Goal: Task Accomplishment & Management: Manage account settings

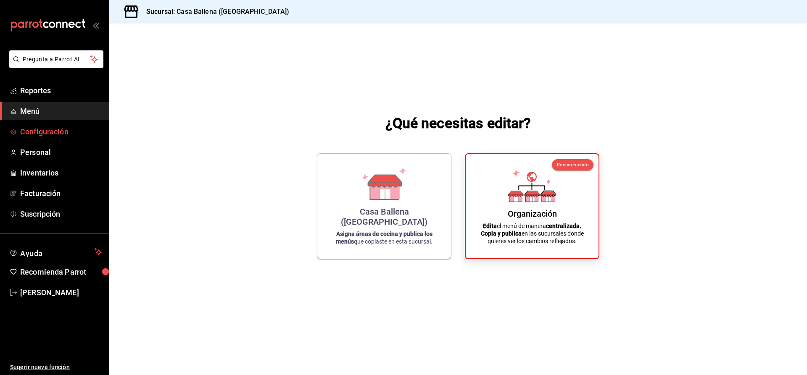
click at [56, 134] on span "Configuración" at bounding box center [61, 131] width 82 height 11
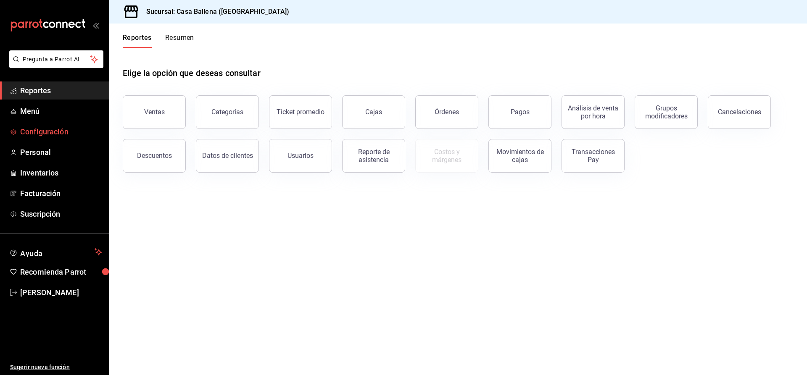
click at [47, 139] on link "Configuración" at bounding box center [54, 132] width 109 height 18
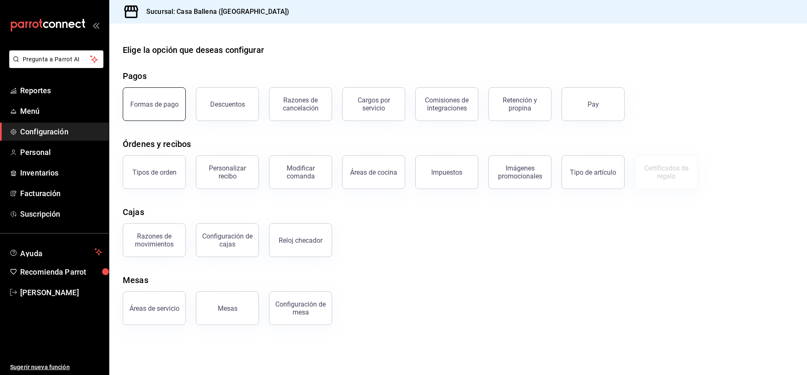
click at [162, 94] on button "Formas de pago" at bounding box center [154, 104] width 63 height 34
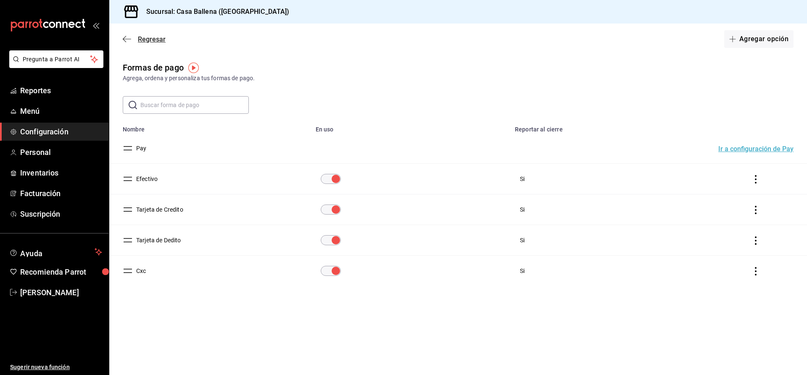
click at [130, 40] on icon "button" at bounding box center [127, 39] width 8 height 8
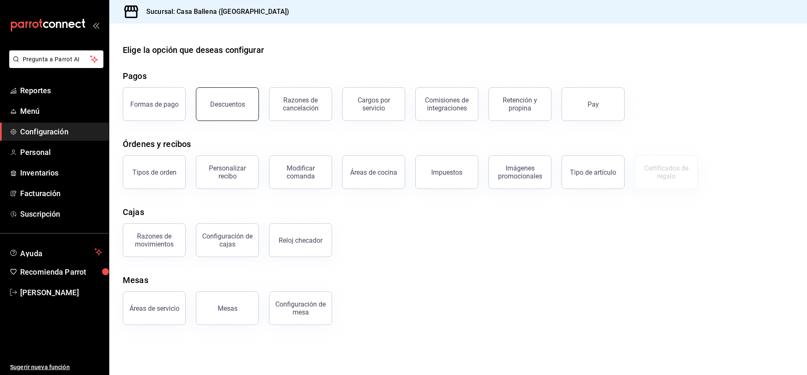
click at [235, 105] on div "Descuentos" at bounding box center [227, 104] width 35 height 8
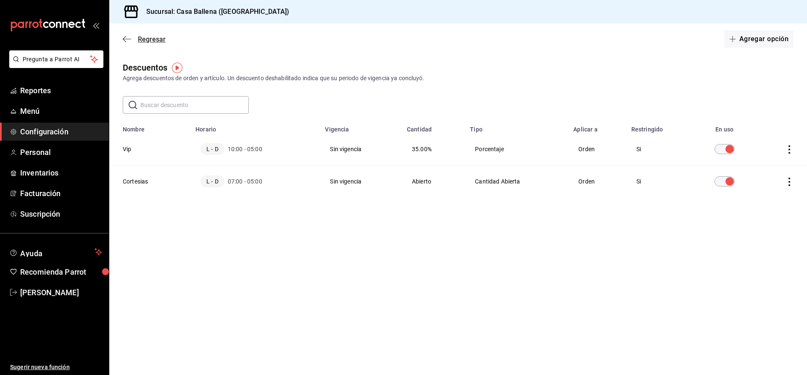
click at [128, 42] on icon "button" at bounding box center [127, 39] width 8 height 8
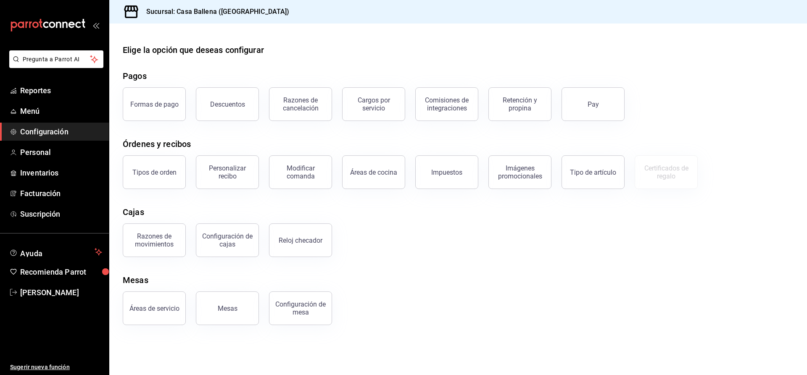
click at [295, 96] on button "Razones de cancelación" at bounding box center [300, 104] width 63 height 34
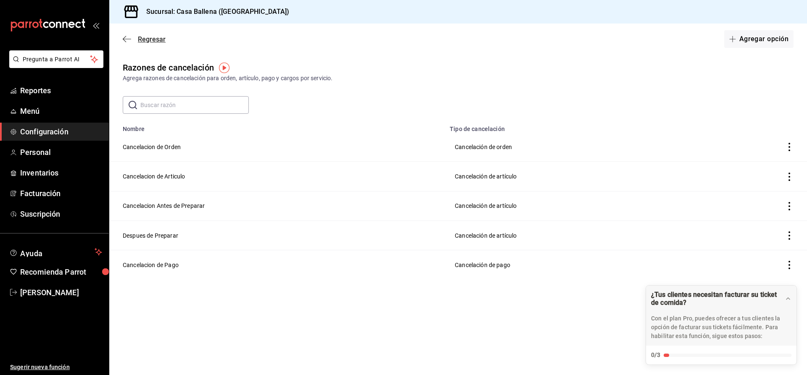
click at [130, 36] on icon "button" at bounding box center [127, 39] width 8 height 8
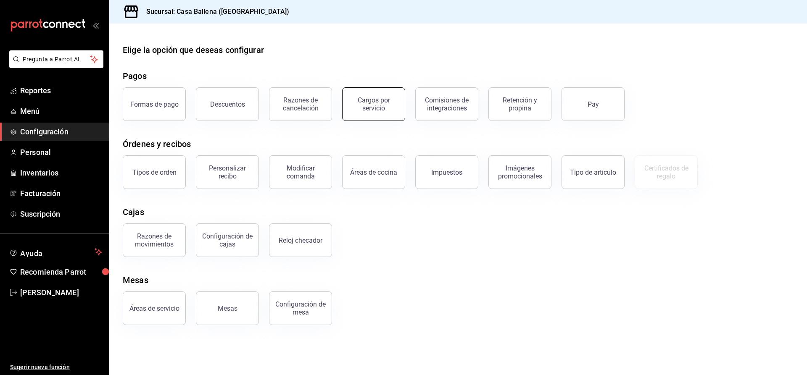
click at [383, 105] on div "Cargos por servicio" at bounding box center [374, 104] width 52 height 16
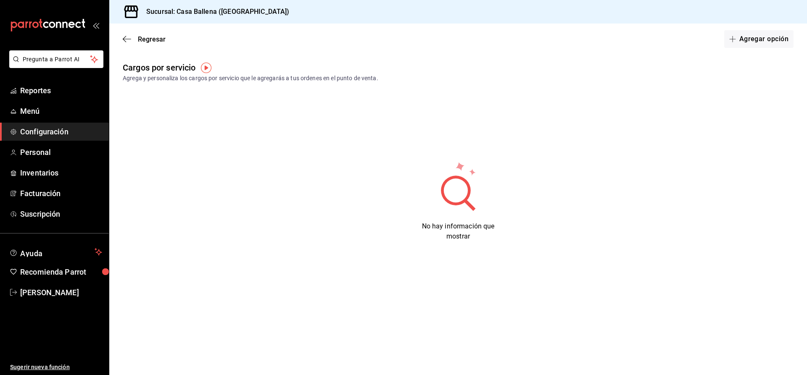
click at [204, 66] on img "button" at bounding box center [206, 68] width 11 height 11
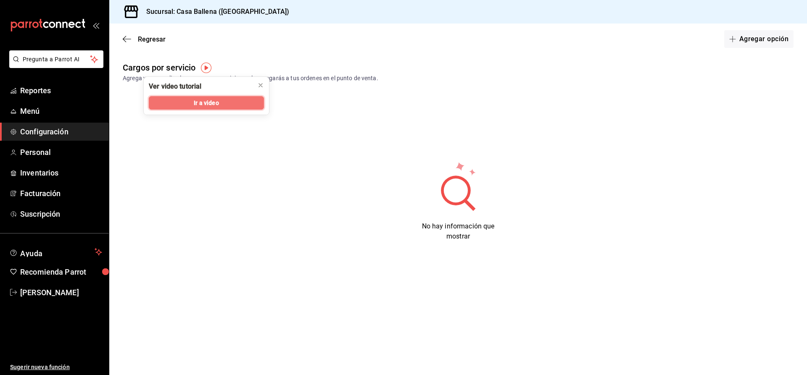
click at [230, 104] on button "Ir a video" at bounding box center [206, 102] width 115 height 13
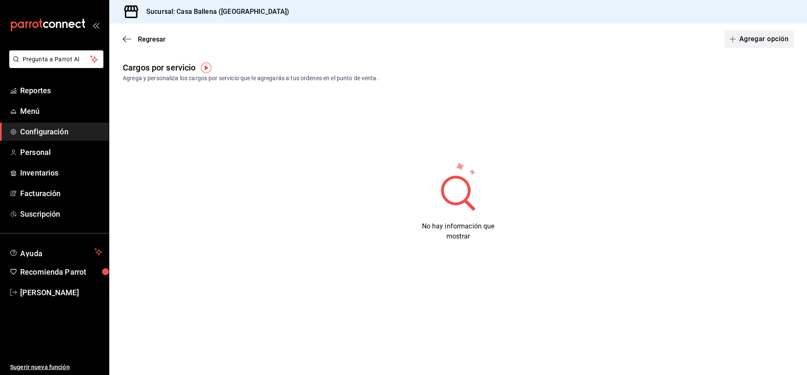
click at [776, 36] on button "Agregar opción" at bounding box center [758, 39] width 69 height 18
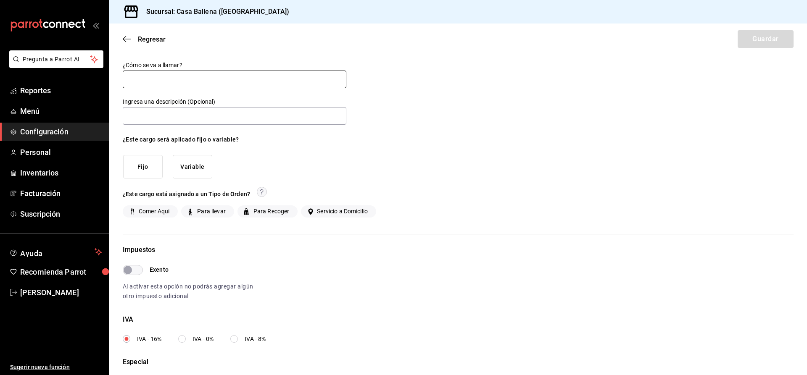
click at [176, 77] on input "text" at bounding box center [235, 80] width 224 height 18
type input "Servicio"
click at [222, 122] on input "text" at bounding box center [235, 116] width 224 height 18
type input "Servicio"
click at [145, 168] on button "Fijo" at bounding box center [143, 167] width 40 height 24
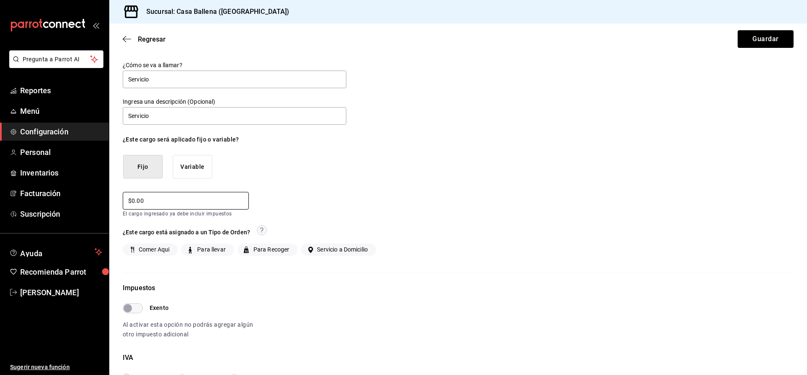
click at [174, 200] on input "$0.00" at bounding box center [186, 201] width 126 height 18
click at [186, 168] on button "Variable" at bounding box center [193, 167] width 40 height 24
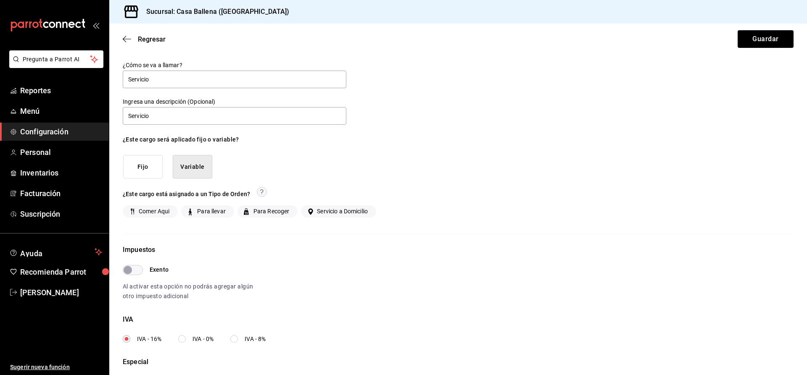
click at [135, 168] on button "Fijo" at bounding box center [143, 167] width 40 height 24
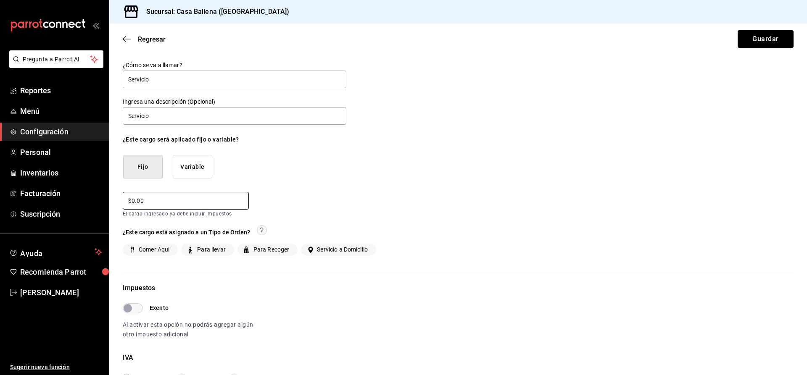
click at [166, 201] on input "$0.00" at bounding box center [186, 201] width 126 height 18
click at [128, 79] on input "Servicio" at bounding box center [235, 80] width 224 height 18
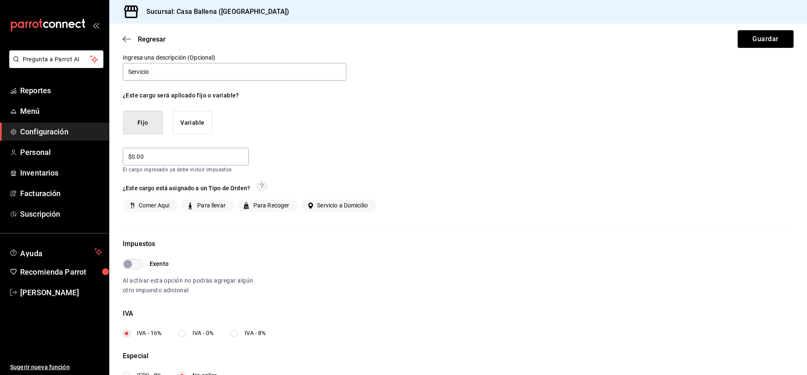
scroll to position [73, 0]
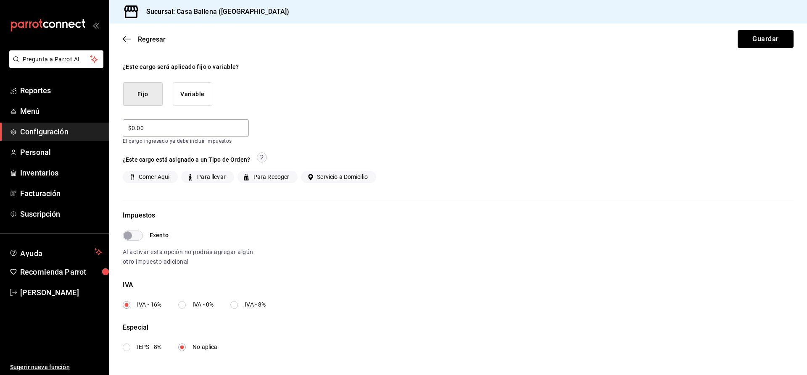
click at [137, 234] on input "Exento" at bounding box center [128, 236] width 30 height 10
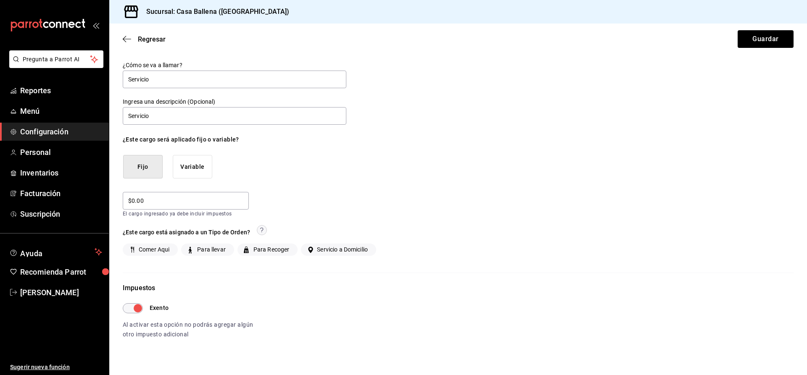
click at [122, 303] on div "¿Cómo se va a llamar? Servicio Ingresa una descripción (Opcional) Servicio ¿Est…" at bounding box center [458, 200] width 698 height 278
click at [126, 309] on input "Exento" at bounding box center [138, 309] width 30 height 10
checkbox input "false"
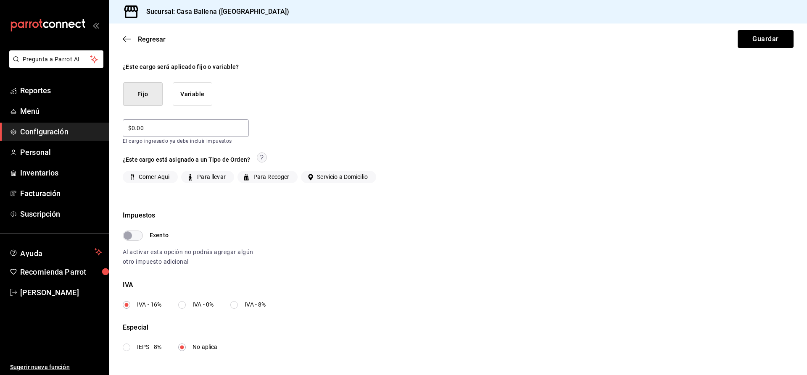
click at [235, 305] on input "IVA - 8%" at bounding box center [234, 305] width 8 height 8
radio input "true"
click at [235, 306] on input "IVA - 8%" at bounding box center [234, 305] width 8 height 8
click at [124, 305] on input "IVA - 16%" at bounding box center [127, 305] width 8 height 8
radio input "true"
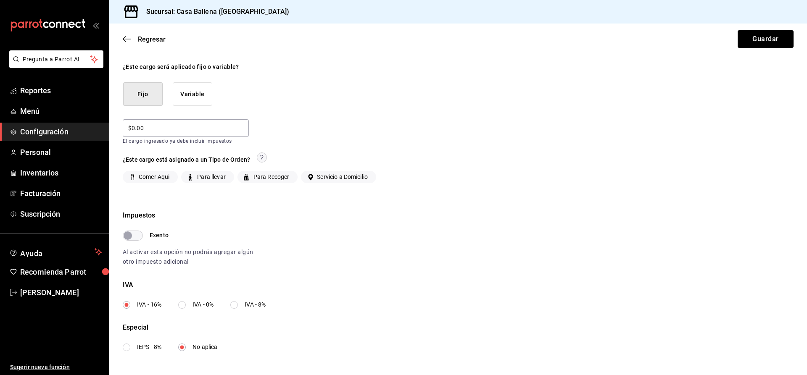
click at [182, 305] on input "IVA - 0%" at bounding box center [182, 305] width 8 height 8
radio input "true"
click at [139, 236] on input "Exento" at bounding box center [128, 236] width 30 height 10
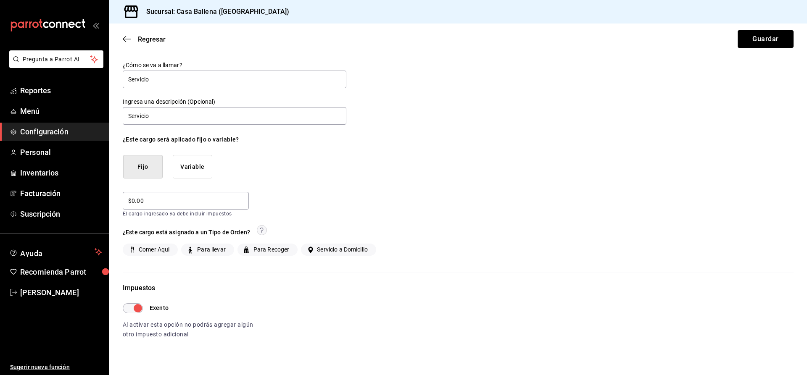
scroll to position [0, 0]
click at [162, 202] on input "$0.00" at bounding box center [186, 201] width 126 height 18
click at [124, 308] on input "Exento" at bounding box center [138, 309] width 30 height 10
checkbox input "false"
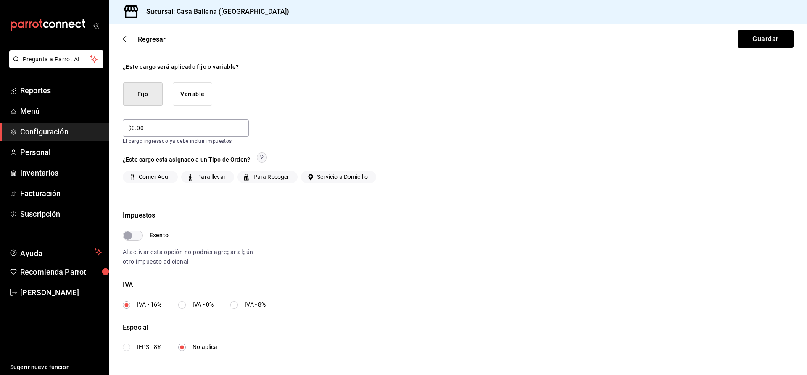
click at [180, 307] on input "IVA - 0%" at bounding box center [182, 305] width 8 height 8
radio input "true"
click at [161, 130] on input "$0.00" at bounding box center [186, 128] width 126 height 18
drag, startPoint x: 161, startPoint y: 130, endPoint x: 111, endPoint y: 127, distance: 49.7
click at [123, 127] on input "$0.00" at bounding box center [186, 128] width 126 height 18
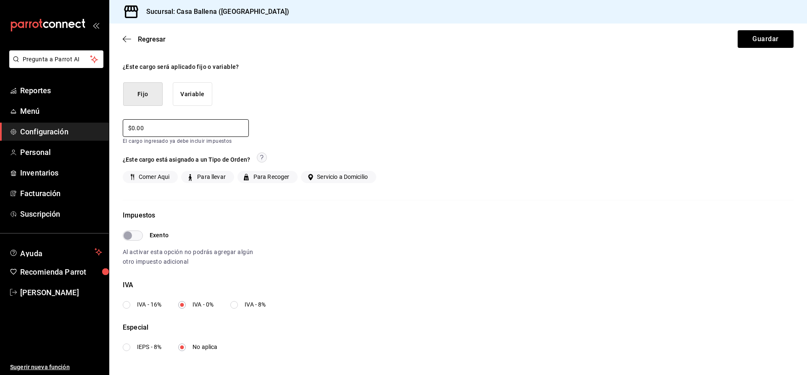
click at [156, 128] on input "$0.00" at bounding box center [186, 128] width 126 height 18
type input "$0.00"
type input "$18.00"
click at [771, 38] on button "Guardar" at bounding box center [766, 39] width 56 height 18
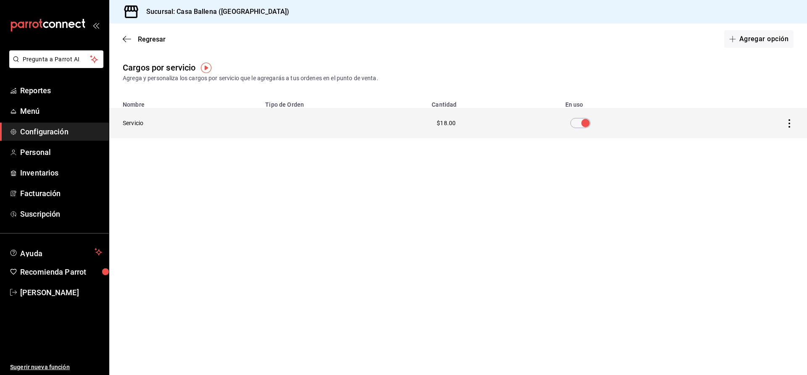
click at [440, 120] on td "$18.00" at bounding box center [493, 123] width 133 height 30
click at [793, 124] on icon "actions" at bounding box center [789, 123] width 8 height 8
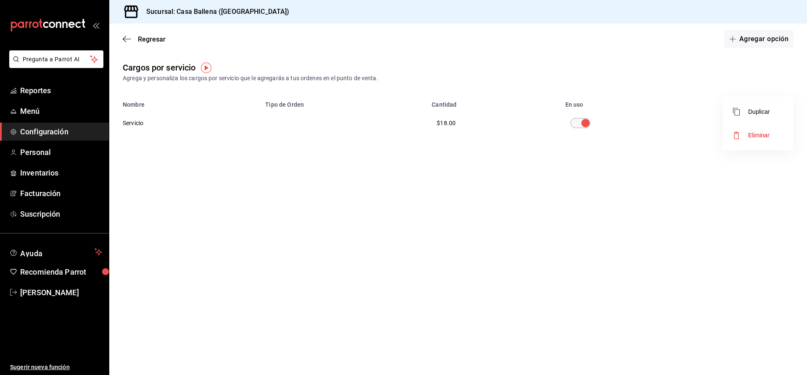
click at [759, 136] on span "Eliminar" at bounding box center [758, 135] width 21 height 7
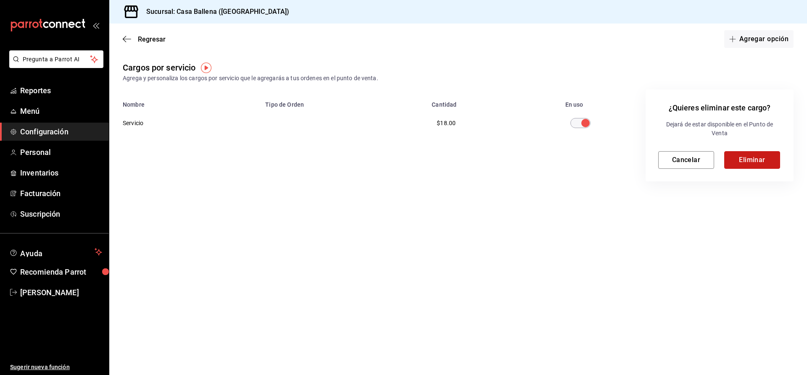
click at [759, 154] on button "Eliminar" at bounding box center [752, 160] width 56 height 18
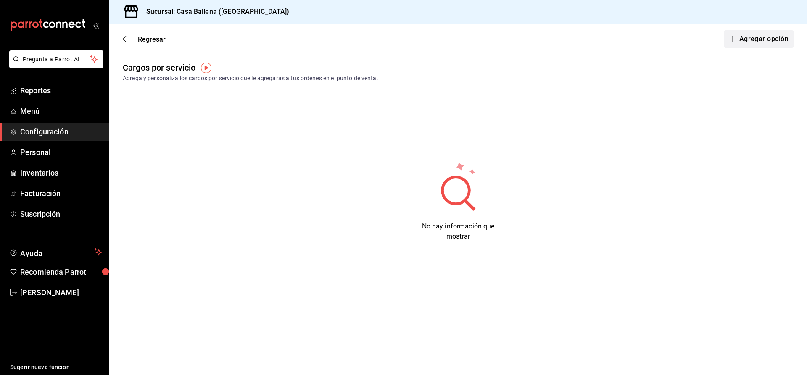
click at [756, 42] on button "Agregar opción" at bounding box center [758, 39] width 69 height 18
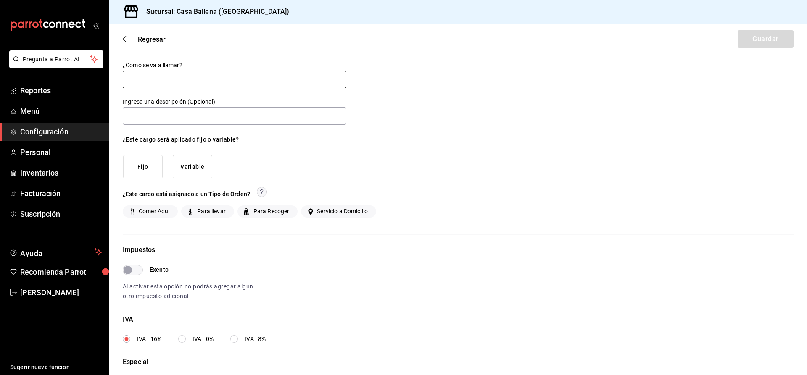
click at [209, 79] on input "text" at bounding box center [235, 80] width 224 height 18
click at [234, 82] on input "text" at bounding box center [235, 80] width 224 height 18
click at [198, 169] on button "Variable" at bounding box center [193, 167] width 40 height 24
click at [165, 77] on input "text" at bounding box center [235, 80] width 224 height 18
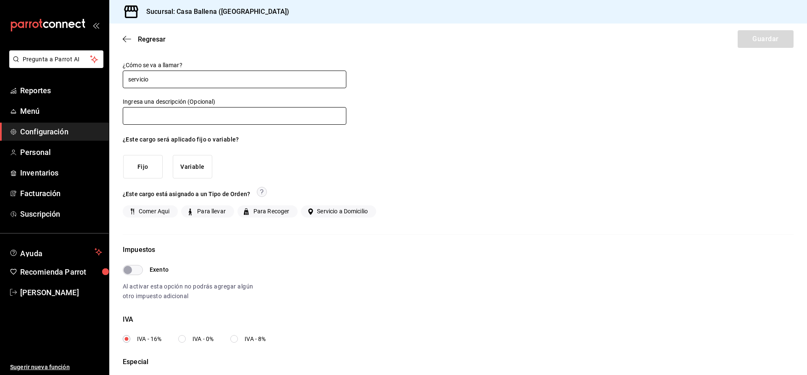
type input "servicio"
click at [167, 116] on input "text" at bounding box center [235, 116] width 224 height 18
click at [140, 116] on input "text" at bounding box center [235, 116] width 224 height 18
click at [164, 115] on input "servicio" at bounding box center [235, 116] width 224 height 18
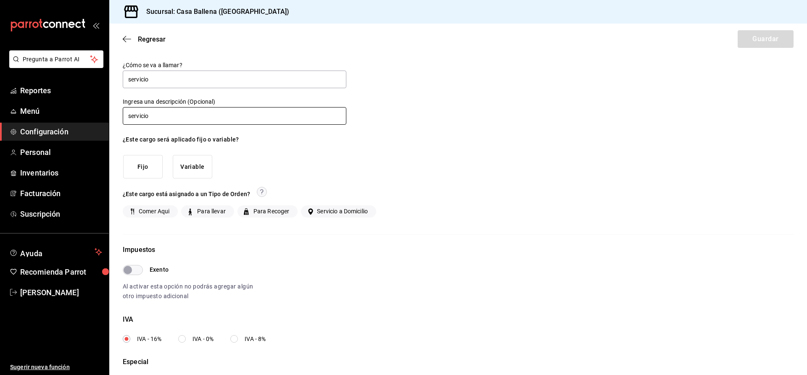
click at [129, 115] on input "servicio" at bounding box center [235, 116] width 224 height 18
type input "Evento servicio"
click at [374, 155] on div "¿Cómo se va a llamar? servicio Ingresa una descripción (Opcional) Evento servic…" at bounding box center [458, 228] width 671 height 335
click at [206, 163] on button "Variable" at bounding box center [193, 167] width 40 height 24
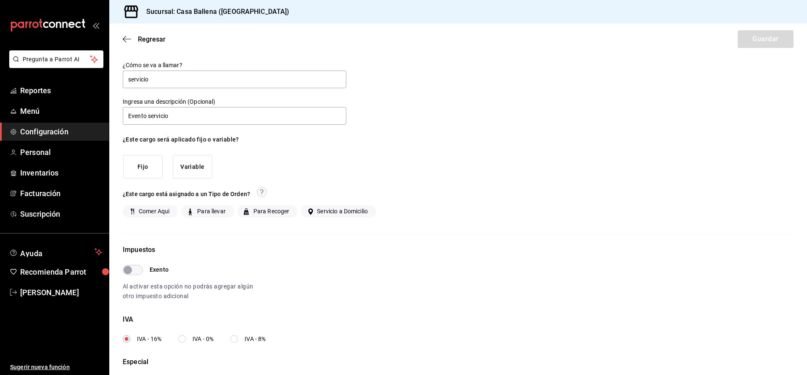
click at [206, 163] on button "Variable" at bounding box center [193, 167] width 40 height 24
click at [200, 170] on button "Variable" at bounding box center [193, 167] width 40 height 24
click at [181, 338] on input "IVA - 0%" at bounding box center [182, 340] width 8 height 8
radio input "true"
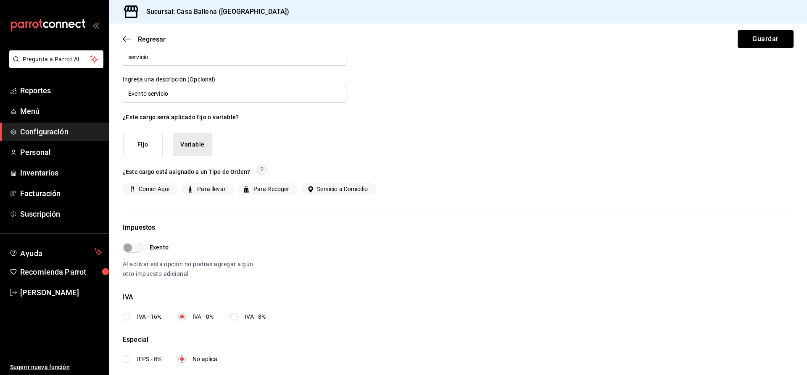
scroll to position [34, 0]
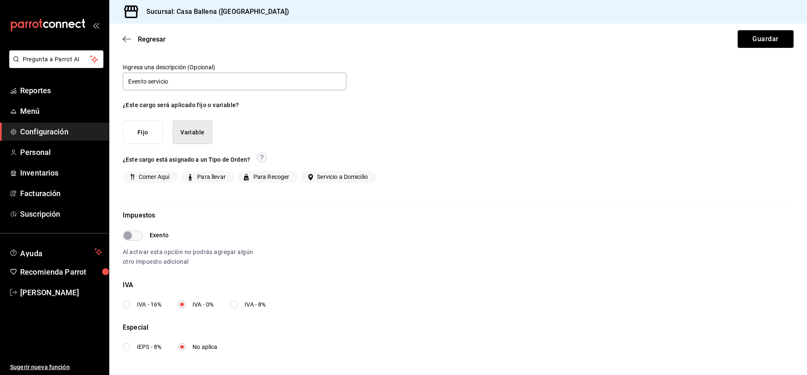
click at [129, 324] on div "Especial" at bounding box center [203, 328] width 160 height 10
click at [128, 344] on input "IEPS - 8%" at bounding box center [127, 348] width 8 height 8
radio input "true"
click at [135, 326] on div "Especial" at bounding box center [203, 328] width 160 height 10
click at [186, 347] on label "No aplica" at bounding box center [197, 347] width 39 height 9
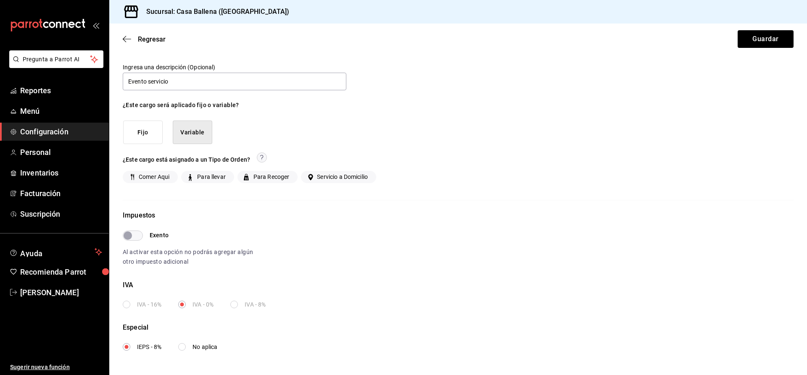
click at [186, 347] on input "No aplica" at bounding box center [182, 348] width 8 height 8
radio input "true"
click at [188, 302] on label "IVA - 0%" at bounding box center [195, 305] width 35 height 9
click at [186, 302] on input "IVA - 0%" at bounding box center [182, 305] width 8 height 8
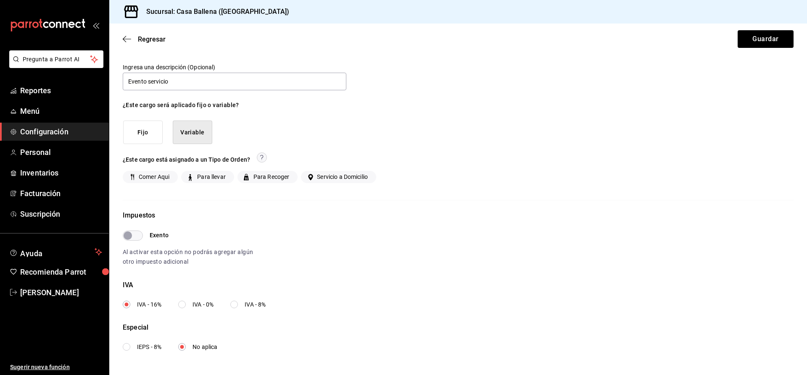
radio input "true"
click at [136, 134] on button "Fijo" at bounding box center [143, 133] width 40 height 24
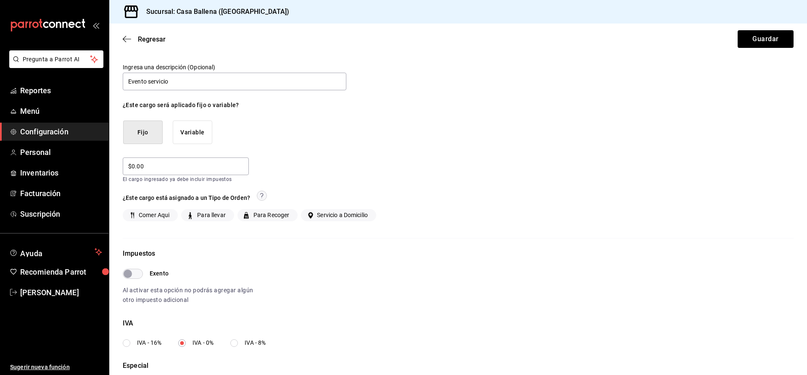
click at [189, 134] on button "Variable" at bounding box center [193, 133] width 40 height 24
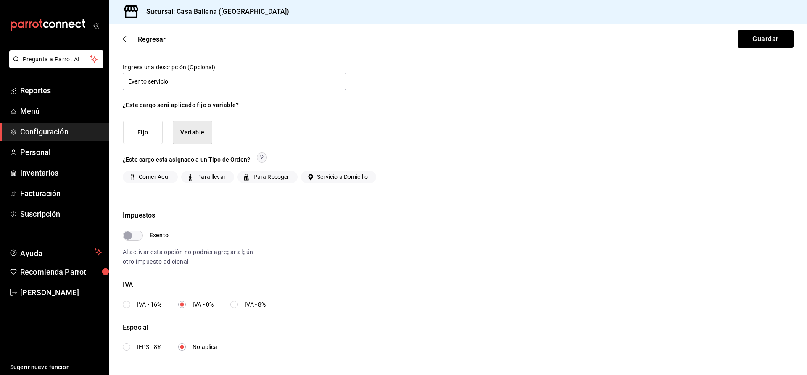
click at [167, 180] on span "Comer Aqui" at bounding box center [152, 177] width 34 height 9
click at [135, 180] on input "Comer Aqui" at bounding box center [132, 178] width 8 height 8
checkbox input "true"
click at [138, 236] on input "Exento" at bounding box center [128, 236] width 30 height 10
checkbox input "true"
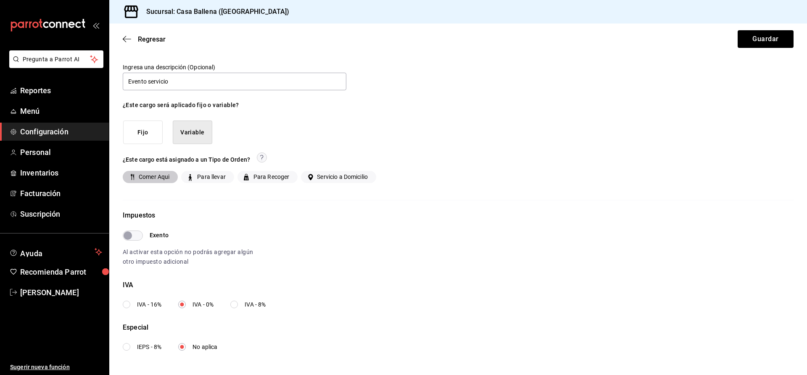
scroll to position [0, 0]
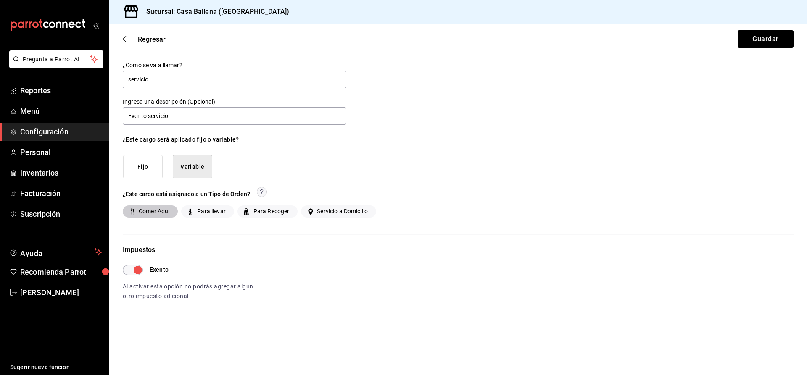
click at [146, 176] on button "Fijo" at bounding box center [143, 167] width 40 height 24
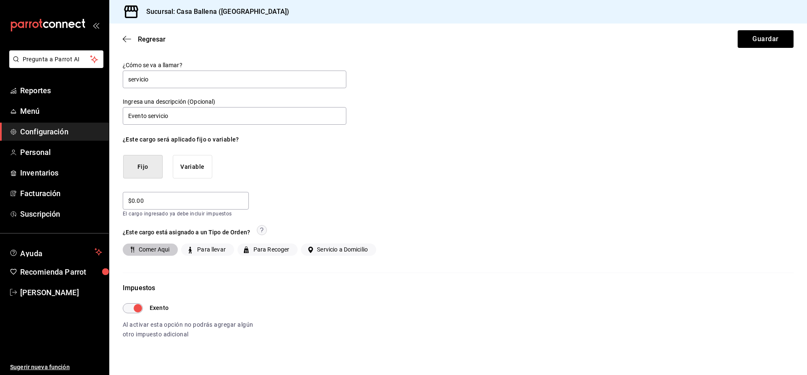
click at [198, 171] on button "Variable" at bounding box center [193, 167] width 40 height 24
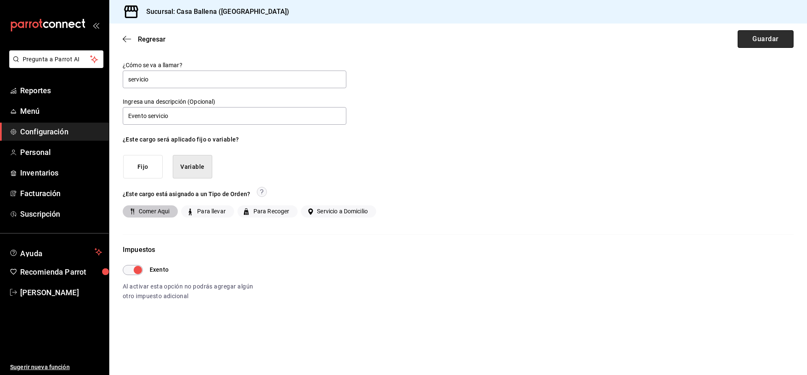
click at [771, 41] on button "Guardar" at bounding box center [766, 39] width 56 height 18
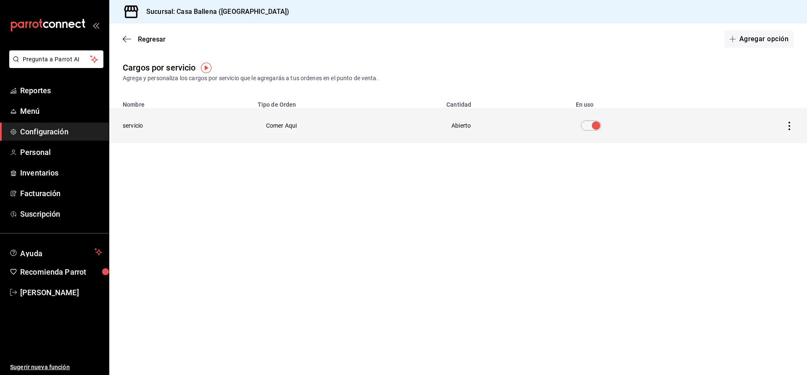
click at [588, 128] on input "voidReasonsTable" at bounding box center [596, 126] width 30 height 10
click at [595, 123] on input "voidReasonsTable" at bounding box center [586, 126] width 30 height 10
click at [587, 124] on input "voidReasonsTable" at bounding box center [596, 126] width 30 height 10
click at [122, 37] on div "Regresar Agregar opción" at bounding box center [458, 39] width 698 height 31
drag, startPoint x: 40, startPoint y: 134, endPoint x: 90, endPoint y: 130, distance: 50.2
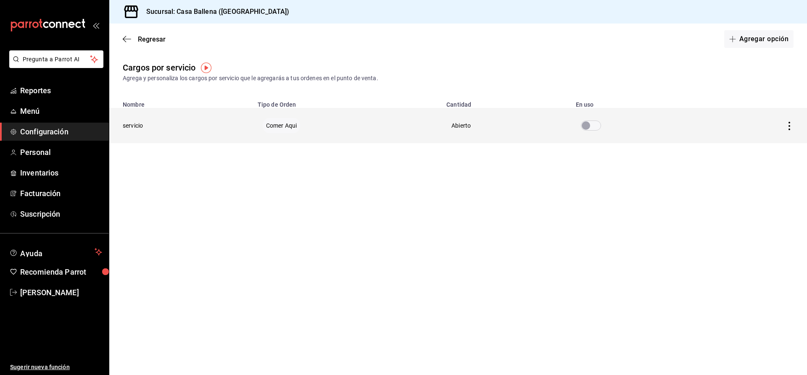
click at [40, 134] on span "Configuración" at bounding box center [61, 131] width 82 height 11
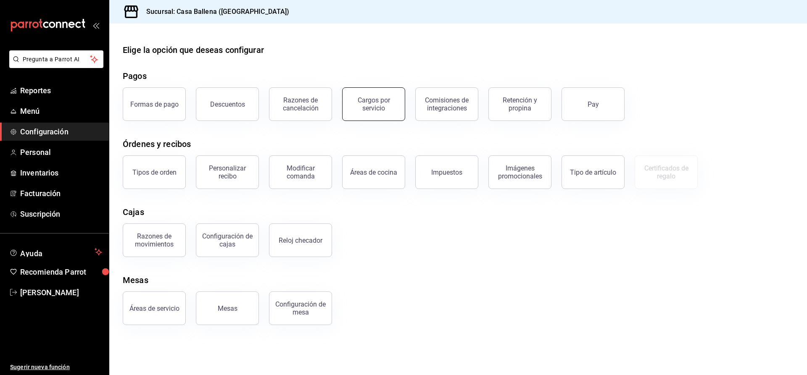
click at [377, 106] on div "Cargos por servicio" at bounding box center [374, 104] width 52 height 16
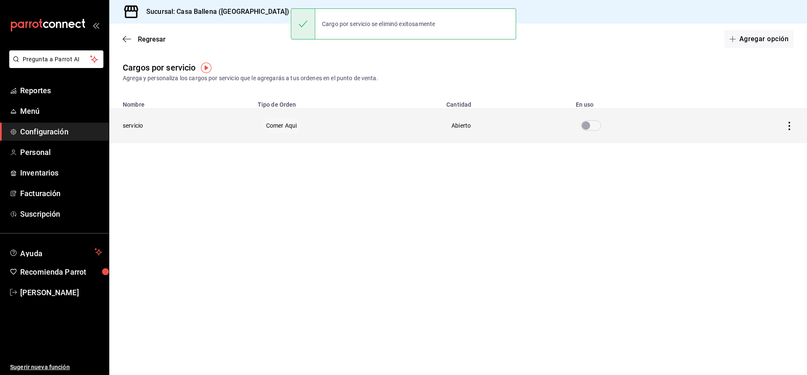
click at [600, 128] on input "voidReasonsTable" at bounding box center [586, 126] width 30 height 10
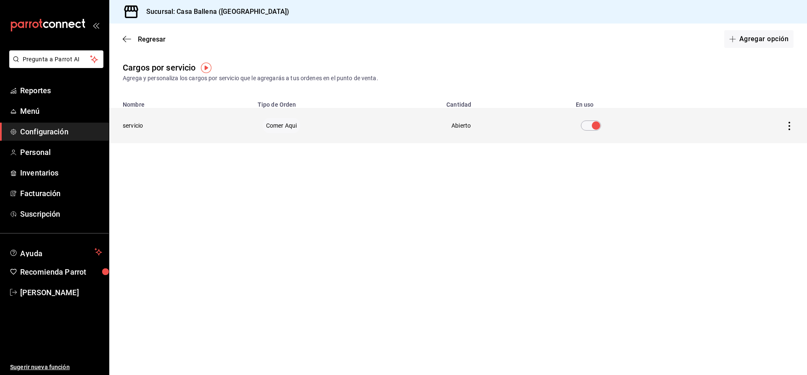
click at [791, 121] on td "voidReasonsTable" at bounding box center [755, 125] width 104 height 35
click at [789, 124] on icon "actions" at bounding box center [789, 126] width 8 height 8
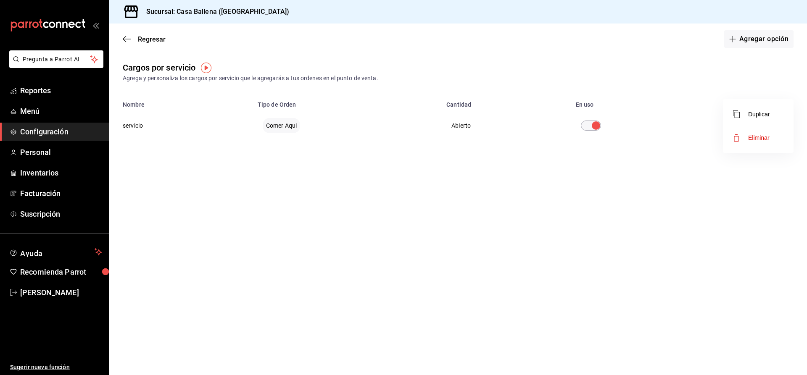
click at [40, 130] on div at bounding box center [403, 187] width 807 height 375
click at [45, 131] on span "Configuración" at bounding box center [61, 131] width 82 height 11
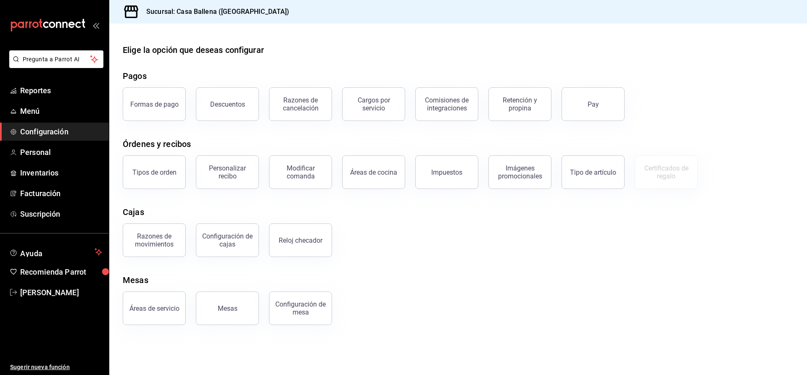
drag, startPoint x: 451, startPoint y: 105, endPoint x: 470, endPoint y: 126, distance: 27.7
click at [450, 107] on div "Comisiones de integraciones" at bounding box center [447, 104] width 52 height 16
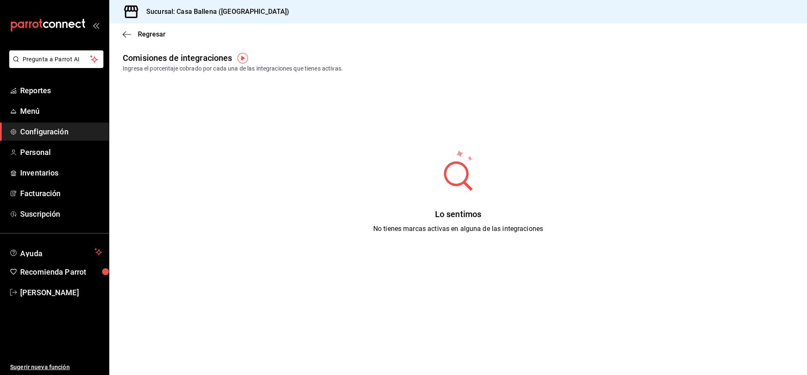
click at [244, 56] on img "button" at bounding box center [243, 58] width 11 height 11
click at [244, 90] on span "Ir a video" at bounding box center [242, 93] width 25 height 9
click at [58, 129] on span "Configuración" at bounding box center [61, 131] width 82 height 11
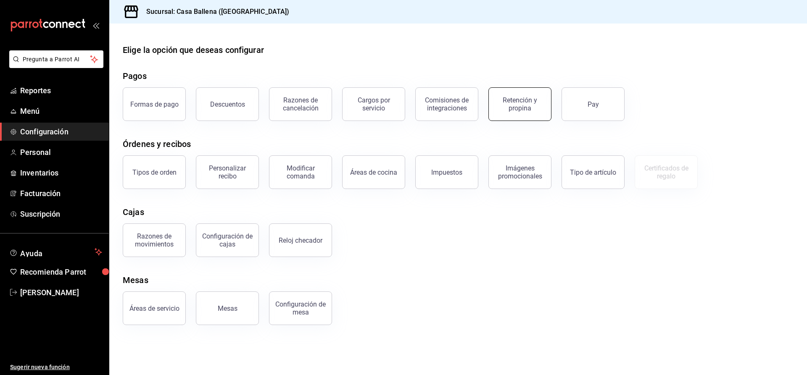
click at [531, 111] on div "Retención y propina" at bounding box center [520, 104] width 52 height 16
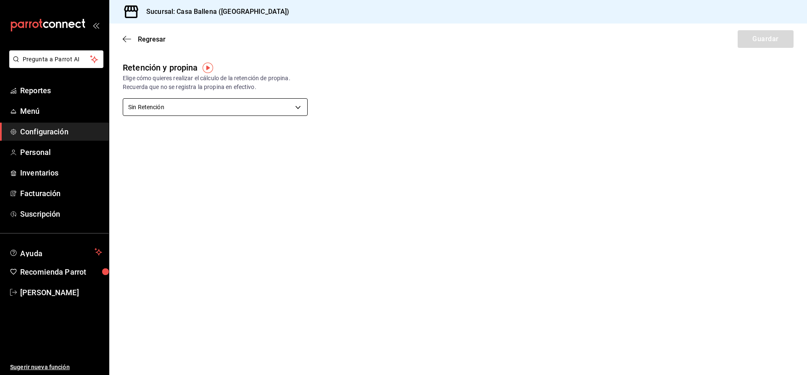
click at [295, 108] on body "Pregunta a Parrot AI Reportes Menú Configuración Personal Inventarios Facturaci…" at bounding box center [403, 187] width 807 height 375
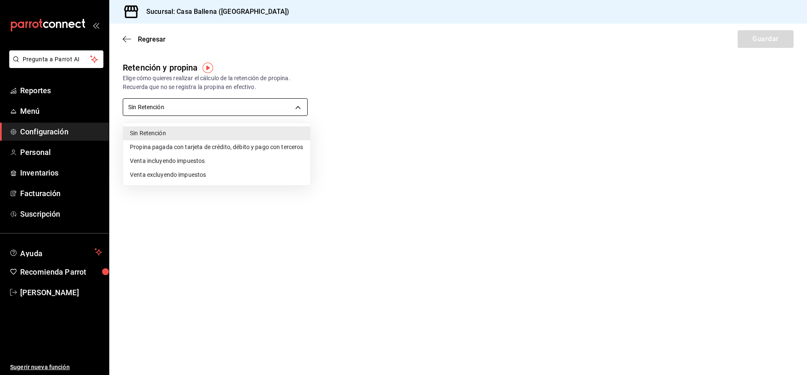
click at [295, 108] on div at bounding box center [403, 187] width 807 height 375
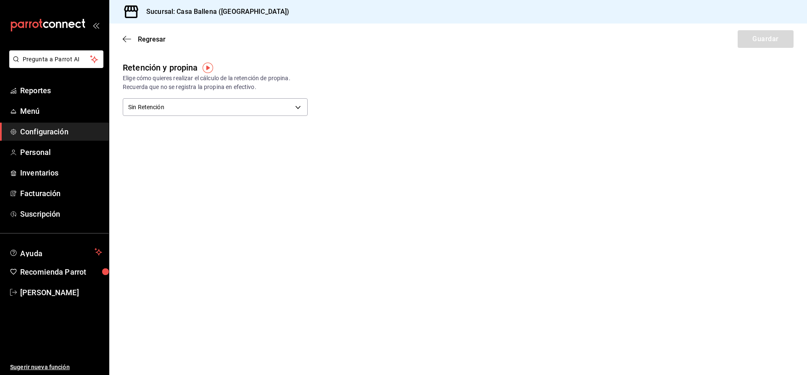
click at [207, 69] on img "button" at bounding box center [208, 68] width 11 height 11
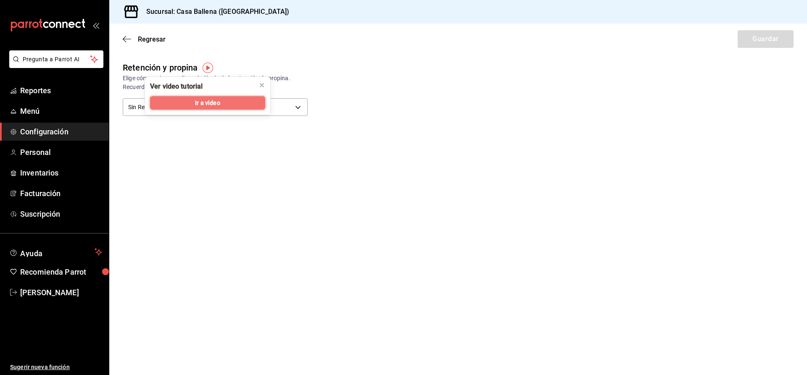
click at [228, 107] on button "Ir a video" at bounding box center [207, 102] width 115 height 13
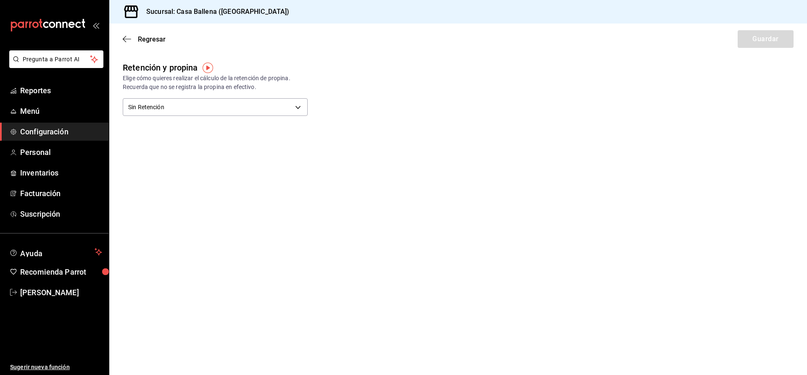
click at [40, 136] on span "Configuración" at bounding box center [61, 131] width 82 height 11
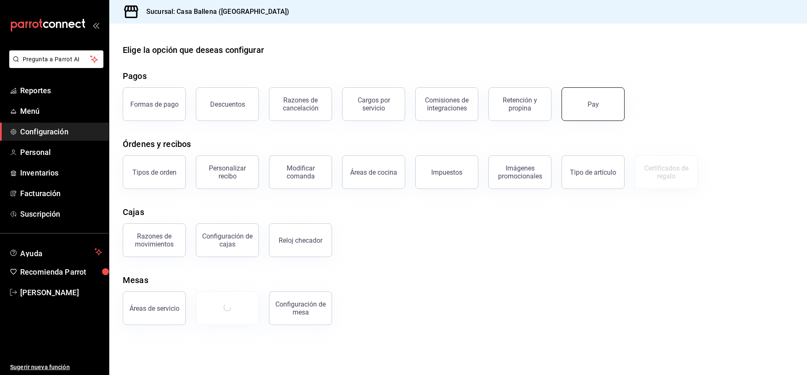
click at [591, 105] on div "Pay" at bounding box center [593, 104] width 11 height 8
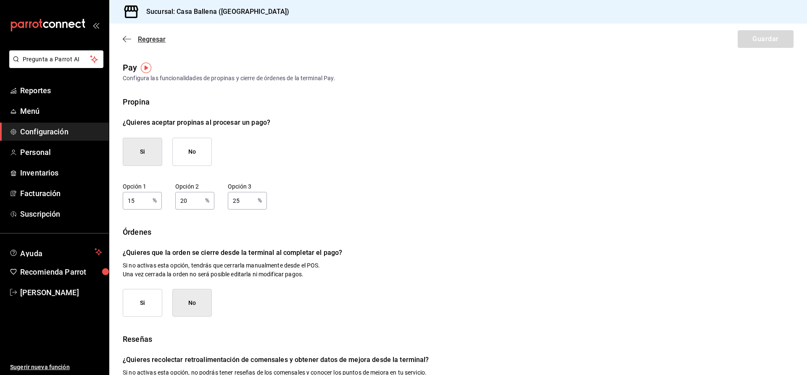
click at [132, 40] on span "Regresar" at bounding box center [144, 39] width 43 height 8
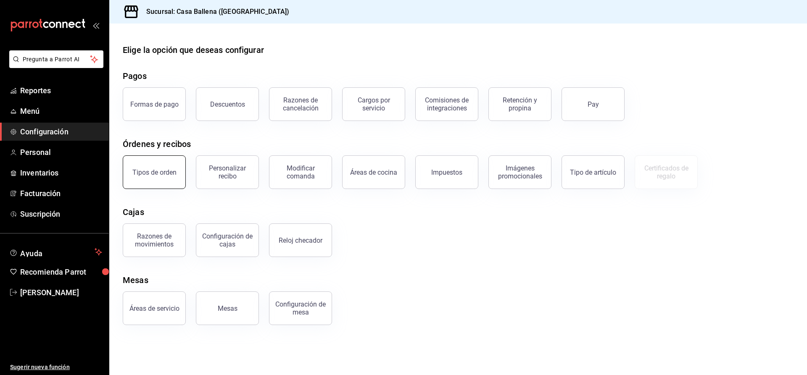
click at [159, 177] on button "Tipos de orden" at bounding box center [154, 173] width 63 height 34
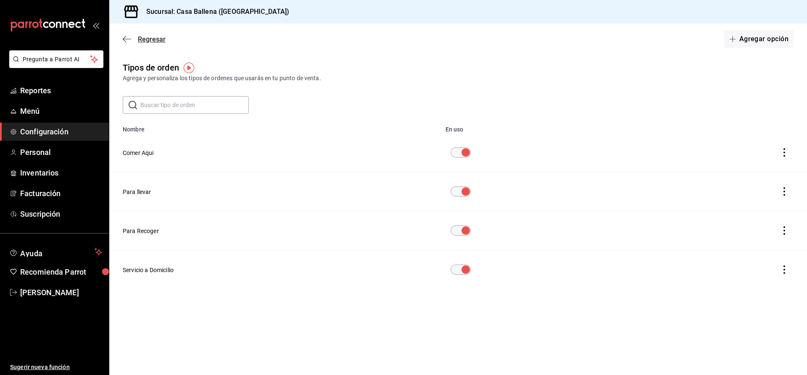
click at [126, 38] on icon "button" at bounding box center [127, 39] width 8 height 8
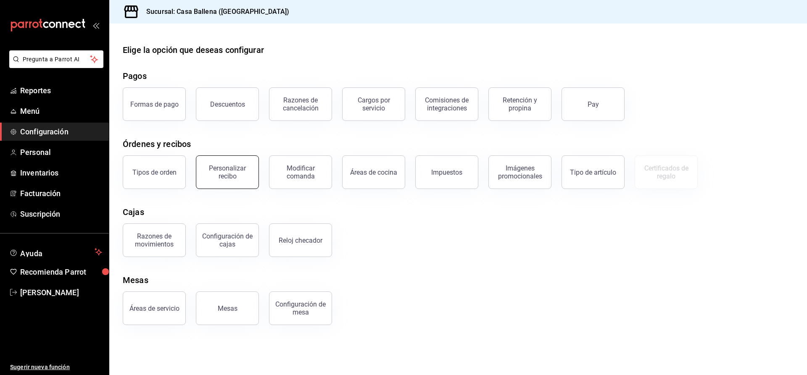
click at [226, 167] on div "Personalizar recibo" at bounding box center [227, 172] width 52 height 16
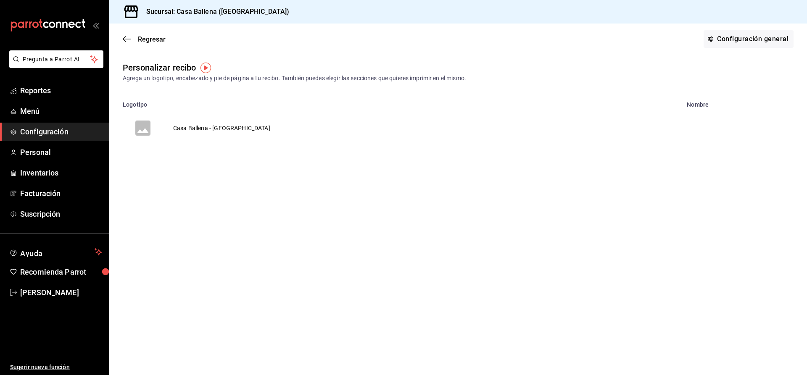
click at [208, 131] on td "Casa Ballena - Los Cabos" at bounding box center [221, 128] width 117 height 40
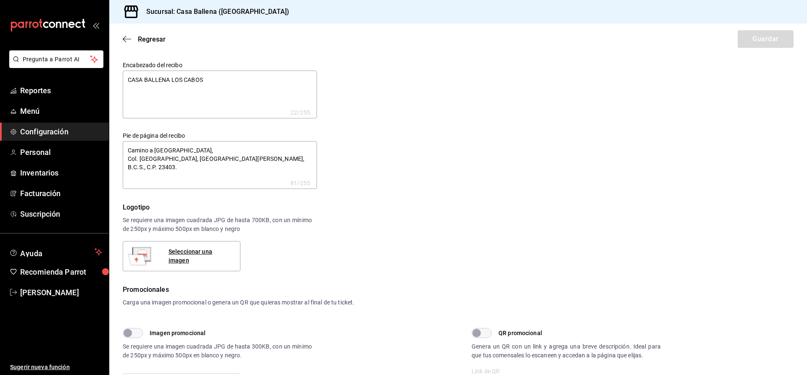
type textarea "x"
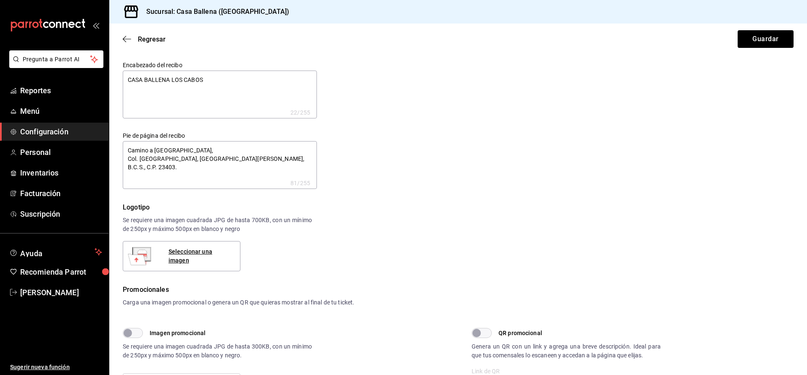
click at [126, 80] on textarea "CASA BALLENA LOS CABOS" at bounding box center [220, 95] width 194 height 48
type textarea "CASA BALLENA LOS CABOS"
type textarea "x"
type textarea "CASA BALLENA LOS CABOS"
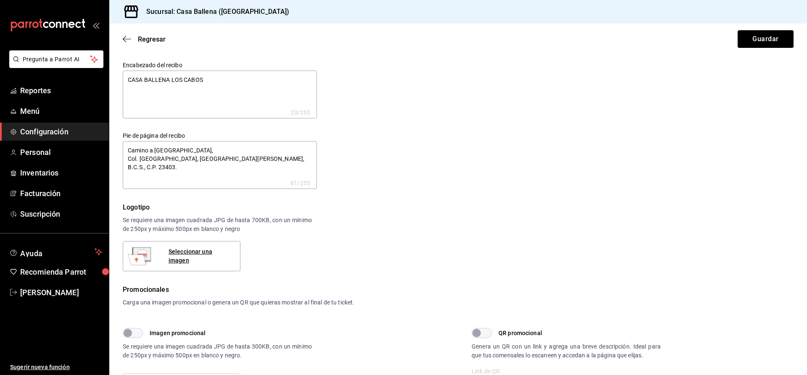
type textarea "x"
type textarea "CASA BALLENA LOS CABOS"
type textarea "x"
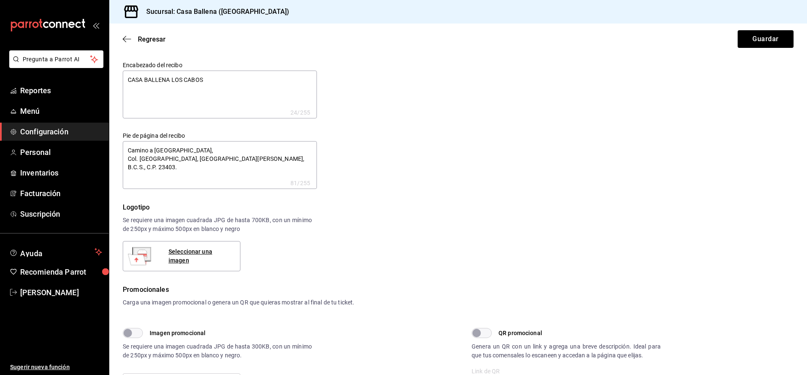
type textarea "CASA BALLENA LOS CABOS"
type textarea "x"
type textarea "CASA BALLENA LOS CABOS"
type textarea "x"
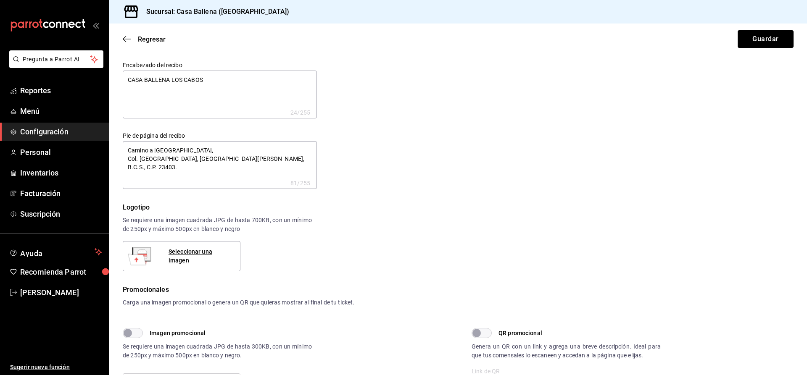
type textarea "x"
type textarea "CASA BALLENA LOS CABOS"
type textarea "x"
type textarea "CASA BALLENA LOS CABOS"
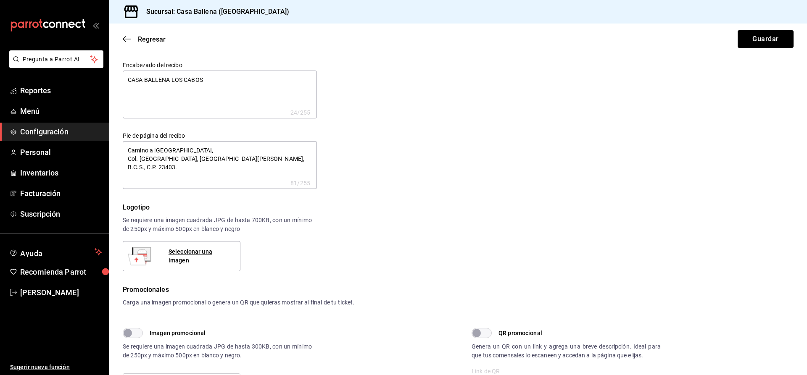
type textarea "x"
type textarea "CASA BALLENA LOS CABOS"
type textarea "x"
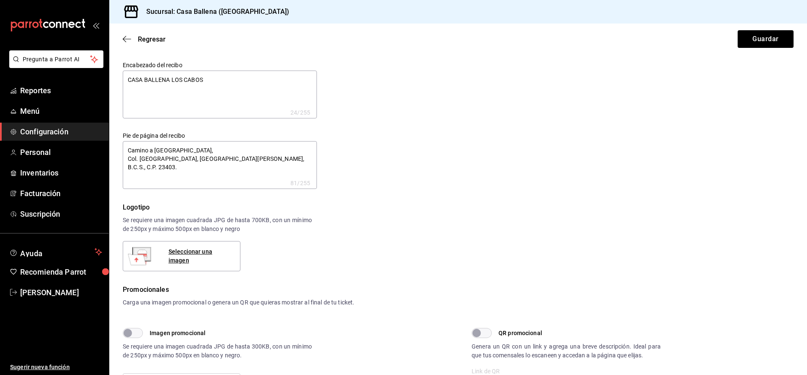
type textarea "CASA BALLENA LOS CABOS"
type textarea "x"
type textarea "CASA BALLENA LOS CABOS"
type textarea "x"
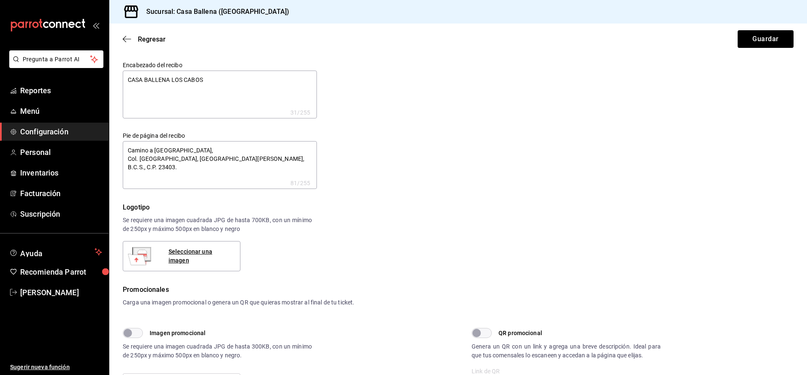
type textarea "x"
type textarea "CASA BALLENA LOS CABOS"
type textarea "x"
type textarea "CASA BALLENA LOS CABOS"
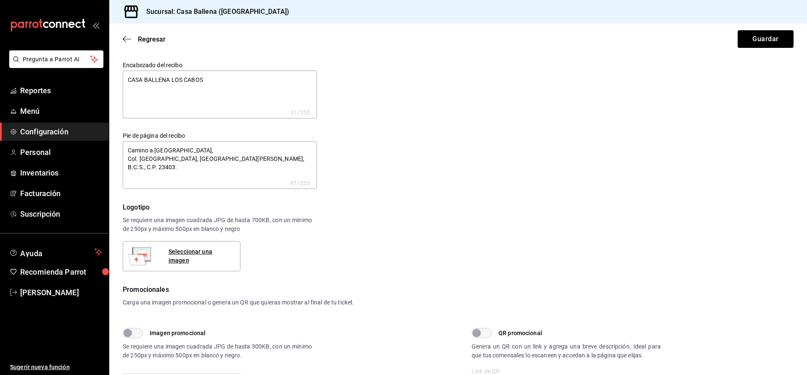
type textarea "x"
type textarea "CASA BALLENA LOS CABOS"
type textarea "x"
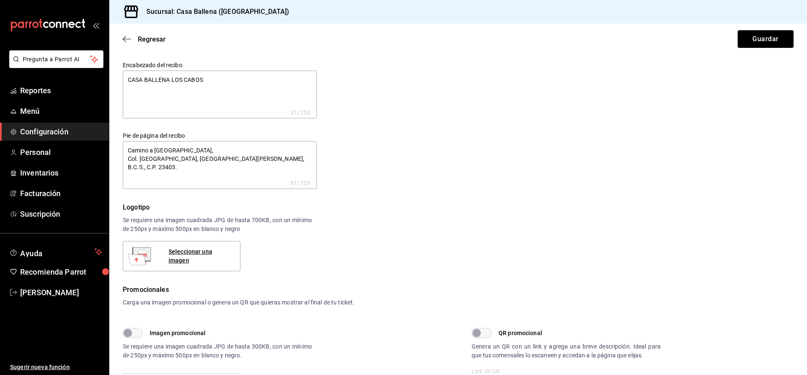
type textarea "CASA BALLENA LOS CABOS"
type textarea "x"
type textarea "CASA BALLENA LOS CABOS"
type textarea "x"
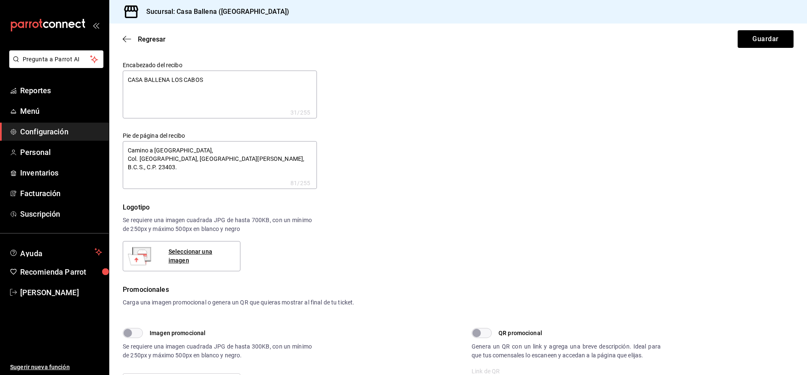
type textarea "x"
type textarea "CASA BALLENA LOS CABOS"
type textarea "x"
type textarea "CASA BALLENA LOS CABOS"
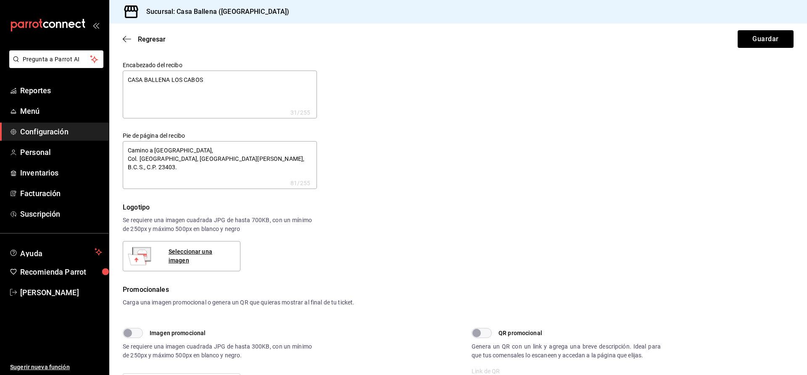
type textarea "x"
type textarea "CASA BALLENA LOS CABOS"
type textarea "x"
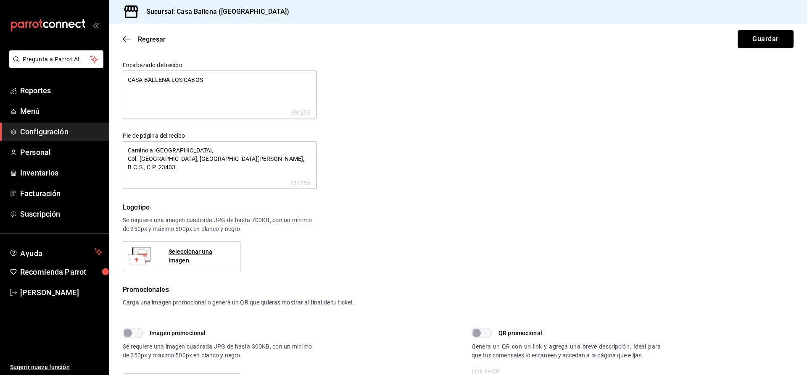
type textarea "CASA BALLENA LOS CABOS"
type textarea "x"
type textarea "CASA BALLENA LOS CABOS"
type textarea "x"
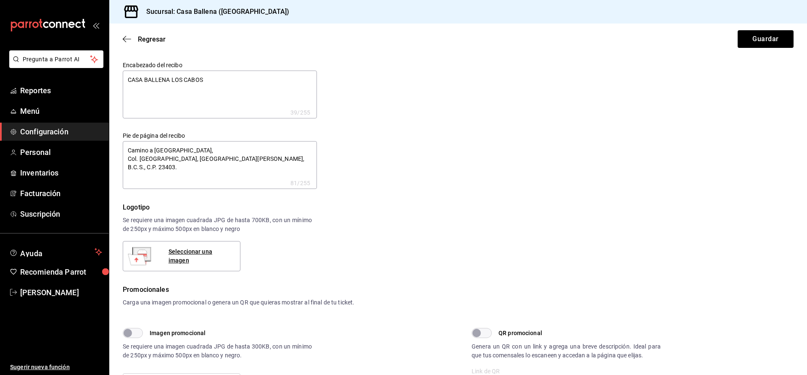
type textarea "x"
type textarea "CASA BALLENA LOS CABOS"
type textarea "x"
type textarea "CASA BALLENA LOS CABOS"
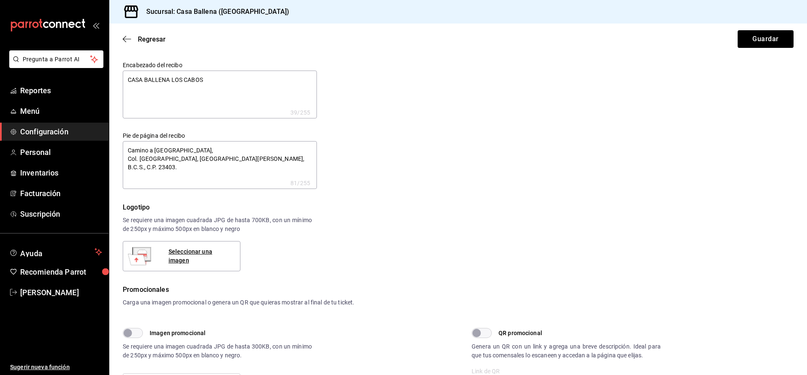
type textarea "x"
type textarea "CASA BALLENA LOS CABOS"
type textarea "x"
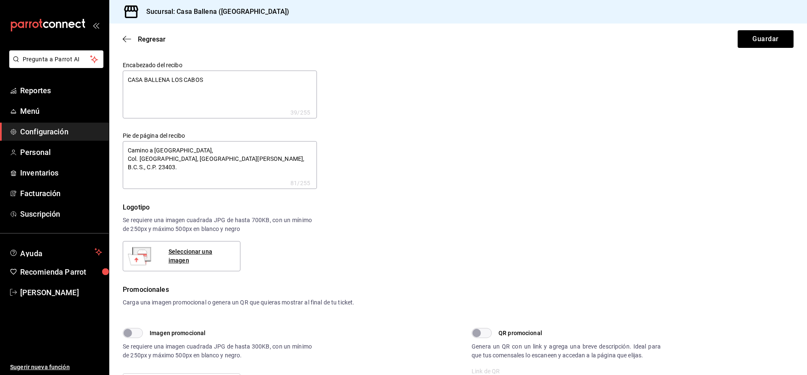
type textarea "CASA BALLENA LOS CABOS"
type textarea "x"
type textarea "CASA BALLENA LOS CABOS"
type textarea "x"
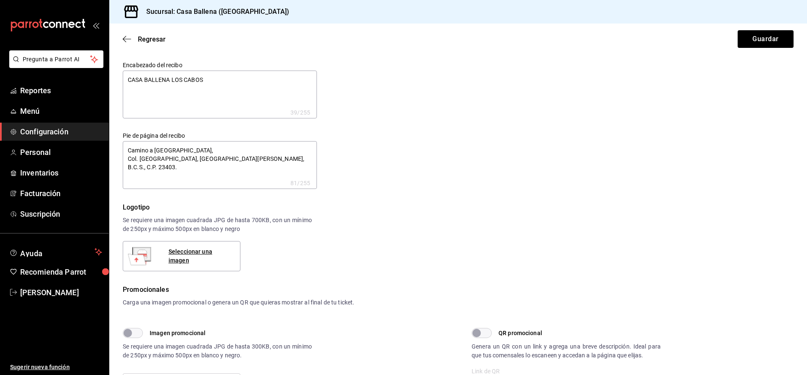
type textarea "x"
type textarea "CASA BALLENA LOS CABOS"
type textarea "x"
type textarea "CASA BALLENA LOS CABOS"
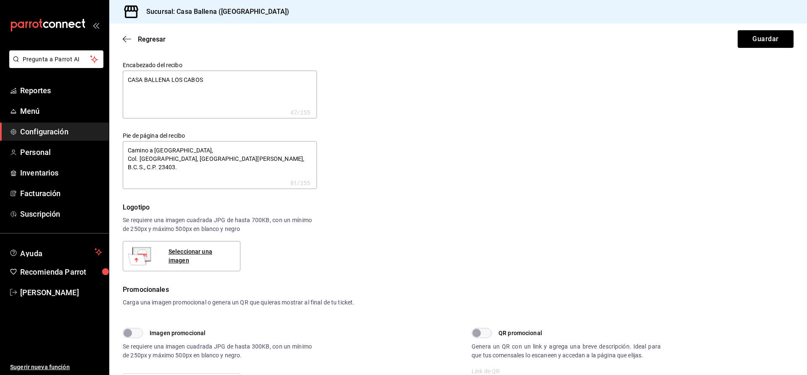
type textarea "x"
type textarea "CASA BALLENA LOS CABOS"
type textarea "x"
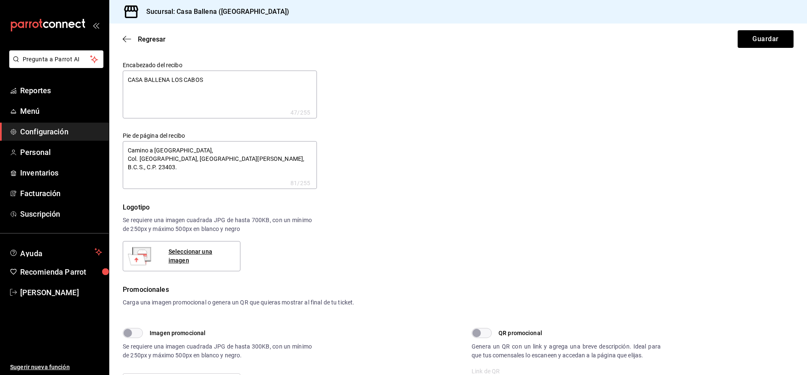
type textarea "CASA BALLENA LOS CABOS"
type textarea "x"
type textarea "CASA BALLENA LOS CABOS"
type textarea "x"
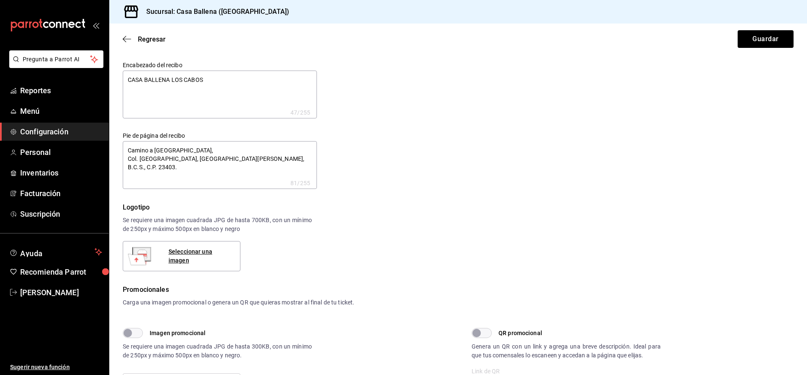
type textarea "x"
type textarea "CASA BALLENA LOS CABOS"
type textarea "x"
type textarea "CASA BALLENA LOS CABOS"
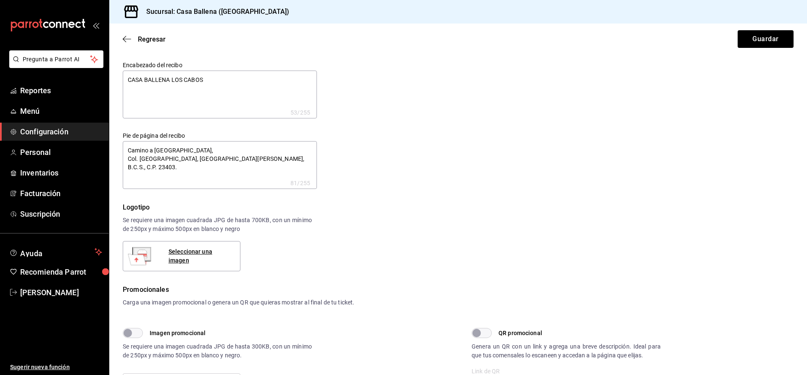
type textarea "x"
click at [489, 117] on div "Encabezado del recibo CASA BALLENA LOS CABOS x 53 /255 Encabezado del recibo Pi…" at bounding box center [453, 120] width 681 height 138
click at [235, 158] on textarea "Camino a Cabo del Este, Col. La Playa, San José del Cabo, B.C.S., C.P. 23403." at bounding box center [220, 165] width 194 height 48
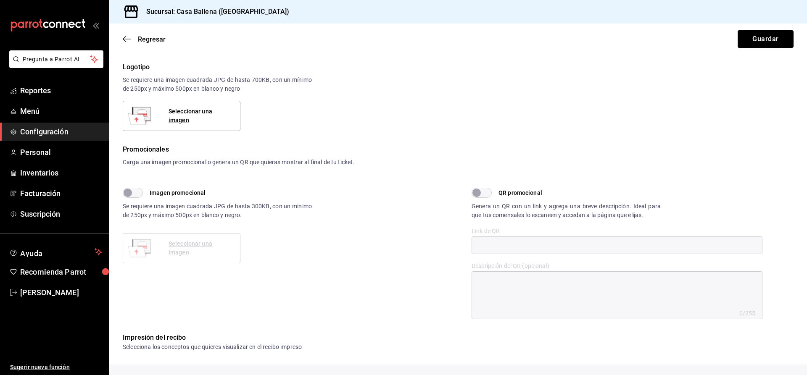
scroll to position [214, 0]
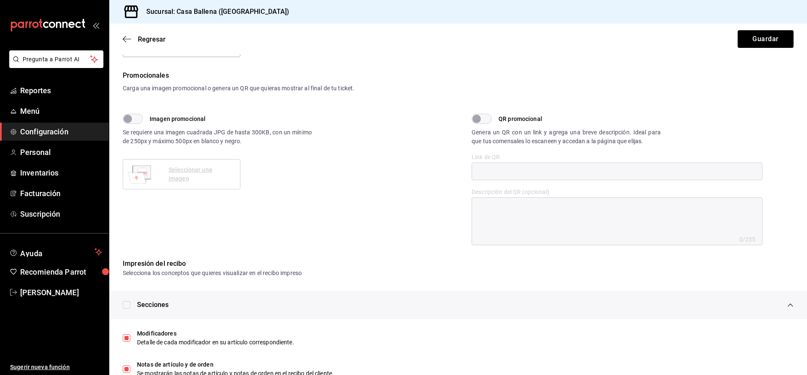
type textarea "x"
click at [488, 119] on input "QR promocional" at bounding box center [477, 119] width 30 height 10
checkbox input "true"
type textarea "x"
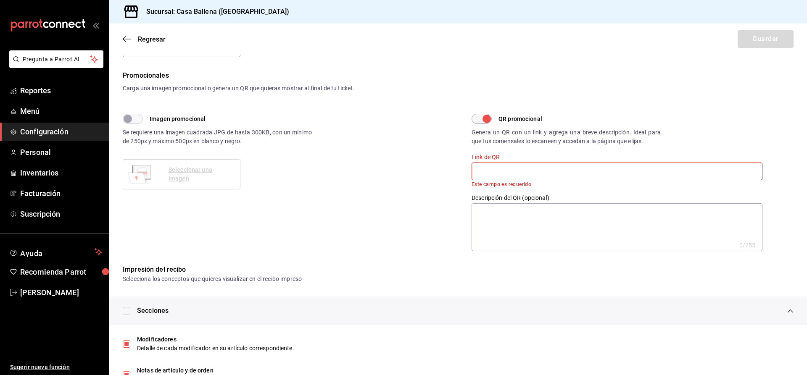
click at [479, 119] on input "QR promocional" at bounding box center [487, 119] width 30 height 10
checkbox input "false"
type textarea "x"
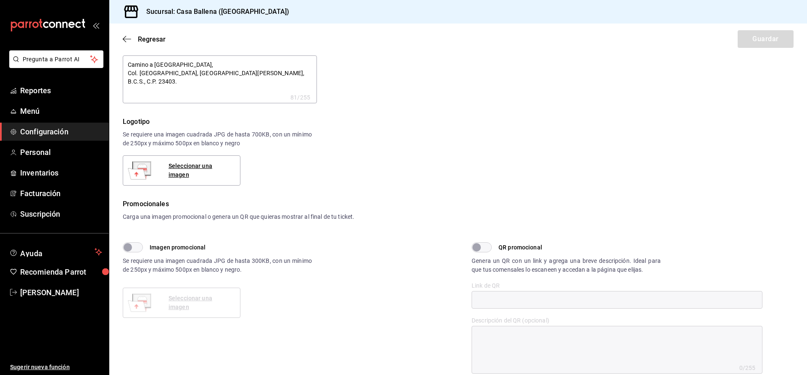
scroll to position [129, 0]
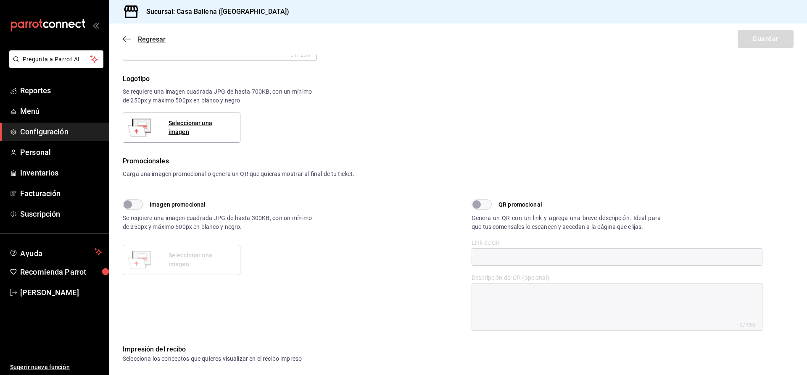
click at [126, 39] on icon "button" at bounding box center [127, 39] width 8 height 8
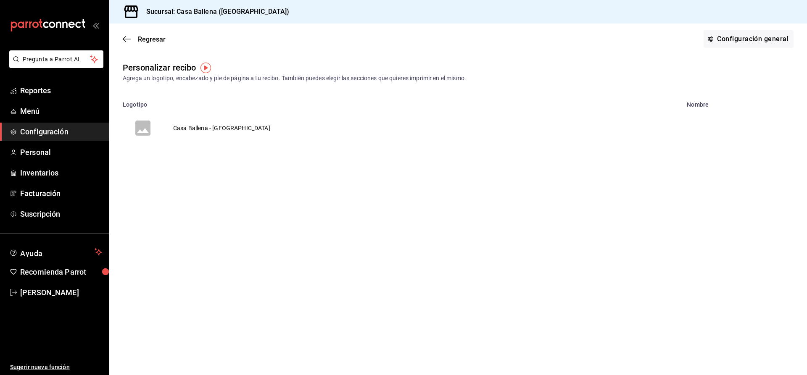
click at [65, 131] on span "Configuración" at bounding box center [61, 131] width 82 height 11
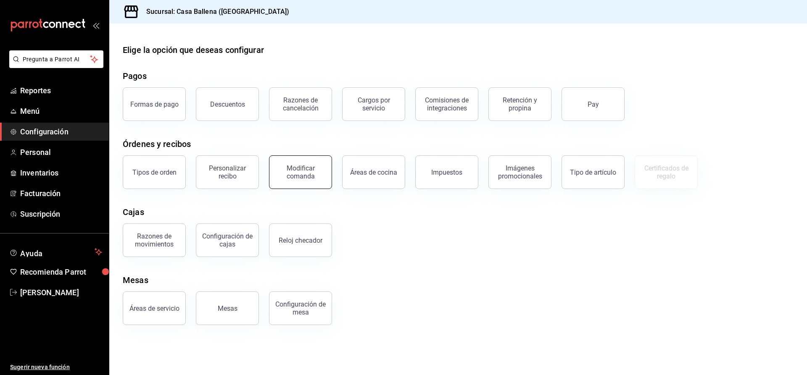
click at [319, 168] on div "Modificar comanda" at bounding box center [301, 172] width 52 height 16
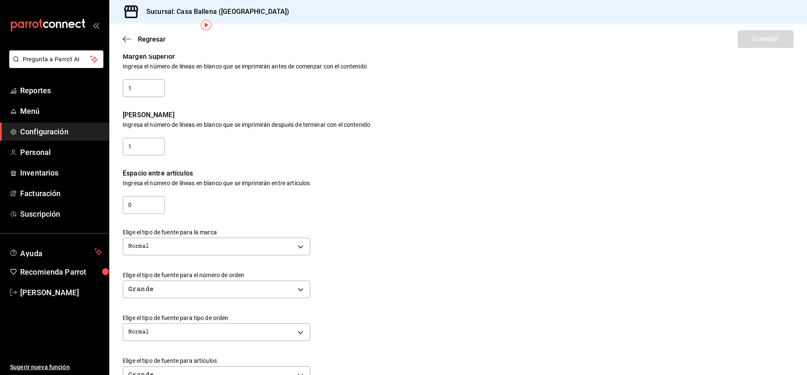
scroll to position [86, 0]
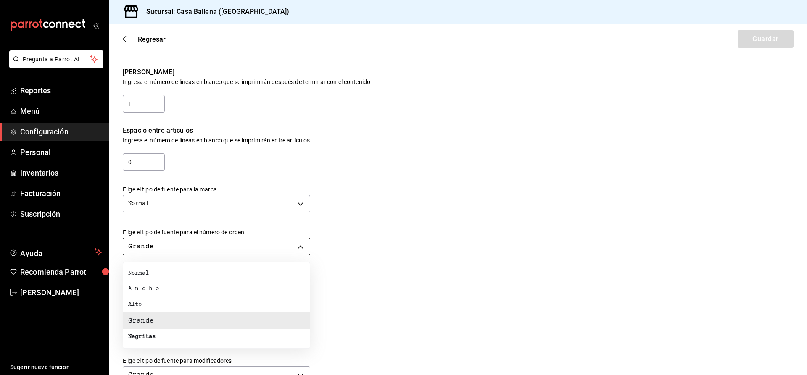
click at [258, 249] on body "Pregunta a Parrot AI Reportes Menú Configuración Personal Inventarios Facturaci…" at bounding box center [403, 187] width 807 height 375
click at [157, 336] on li "Negritas" at bounding box center [216, 338] width 187 height 16
type input "BOLD"
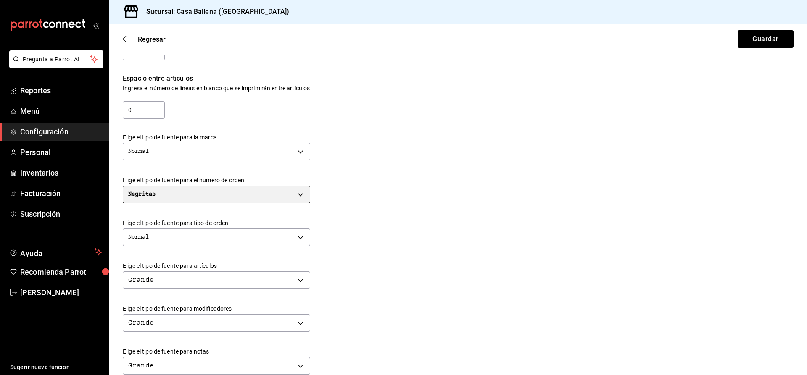
scroll to position [172, 0]
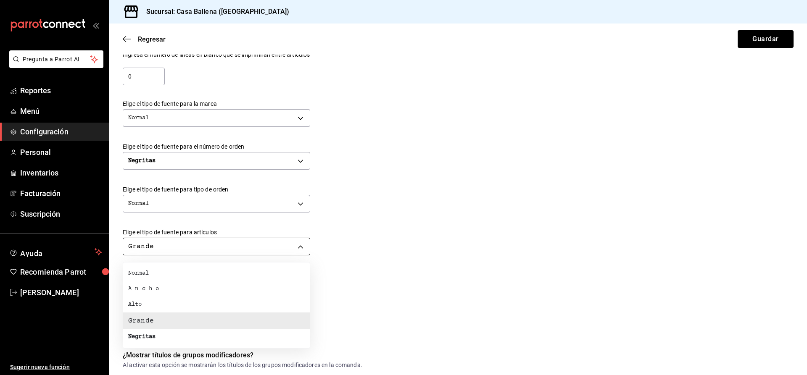
click at [224, 248] on body "Pregunta a Parrot AI Reportes Menú Configuración Personal Inventarios Facturaci…" at bounding box center [403, 187] width 807 height 375
click at [163, 273] on li "Normal" at bounding box center [216, 274] width 187 height 16
type input "NORMAL"
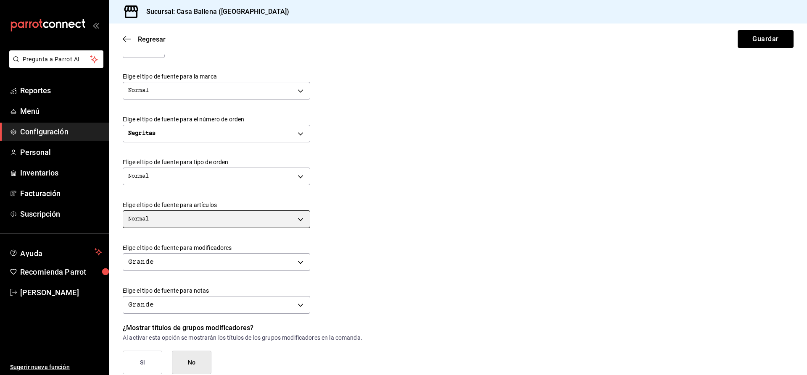
scroll to position [214, 0]
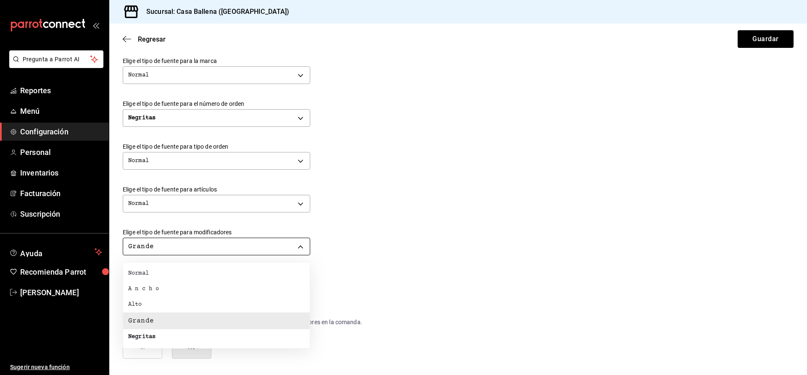
click at [225, 243] on body "Pregunta a Parrot AI Reportes Menú Configuración Personal Inventarios Facturaci…" at bounding box center [403, 187] width 807 height 375
click at [171, 277] on li "Normal" at bounding box center [216, 274] width 187 height 16
type input "NORMAL"
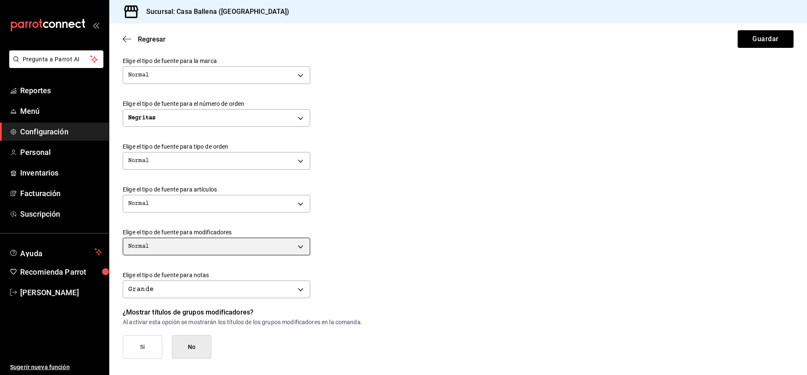
scroll to position [257, 0]
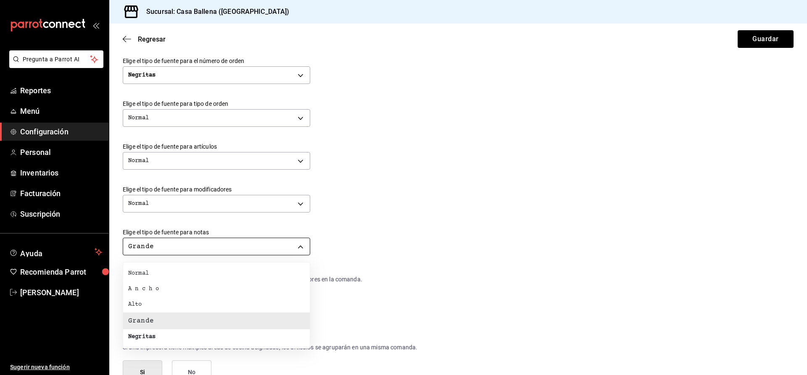
click at [201, 250] on body "Pregunta a Parrot AI Reportes Menú Configuración Personal Inventarios Facturaci…" at bounding box center [403, 187] width 807 height 375
click at [162, 274] on li "Normal" at bounding box center [216, 274] width 187 height 16
type input "NORMAL"
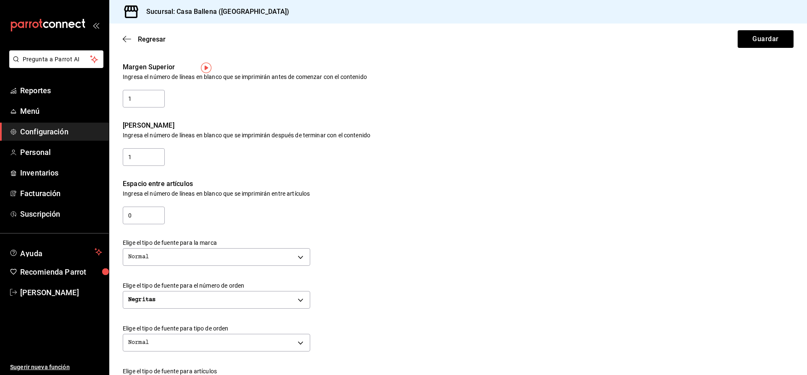
scroll to position [0, 0]
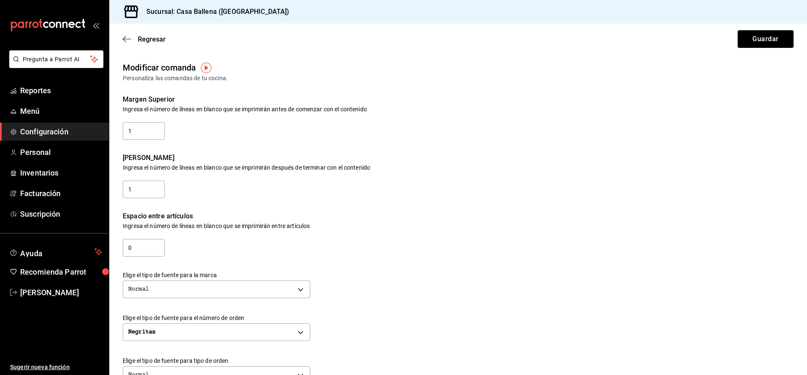
click at [773, 24] on div "Regresar Guardar" at bounding box center [458, 39] width 698 height 31
click at [770, 29] on div "Regresar Guardar" at bounding box center [458, 39] width 698 height 31
click at [769, 41] on button "Guardar" at bounding box center [766, 39] width 56 height 18
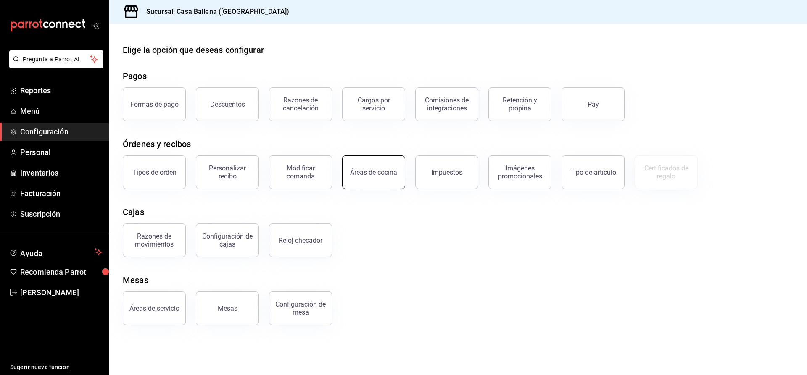
click at [393, 179] on button "Áreas de cocina" at bounding box center [373, 173] width 63 height 34
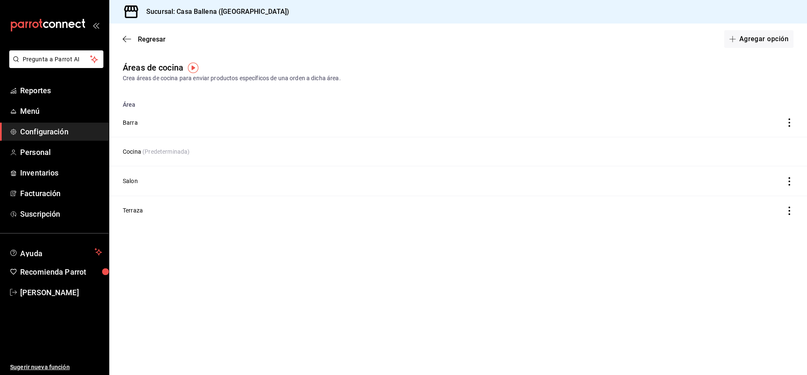
click at [49, 137] on span "Configuración" at bounding box center [61, 131] width 82 height 11
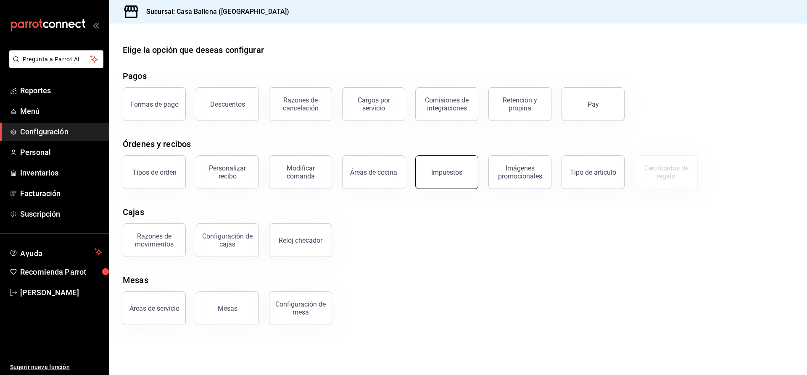
click at [450, 182] on button "Impuestos" at bounding box center [446, 173] width 63 height 34
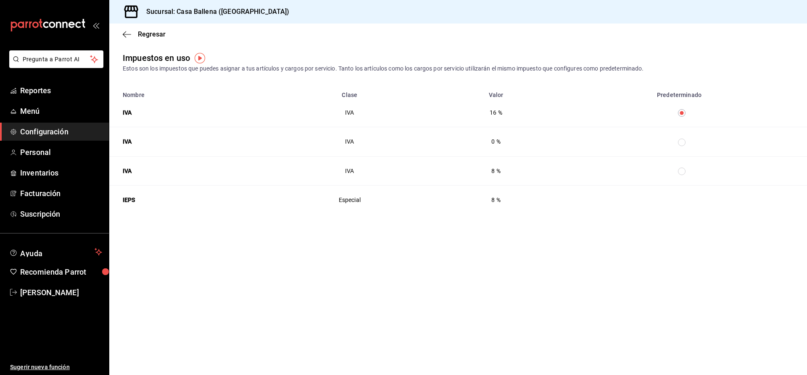
click at [200, 56] on img "button" at bounding box center [200, 58] width 11 height 11
click at [198, 93] on span "Ir a video" at bounding box center [200, 93] width 25 height 9
click at [749, 116] on th "taxesTable" at bounding box center [683, 112] width 247 height 29
click at [795, 145] on th "taxesTable" at bounding box center [683, 141] width 247 height 29
click at [124, 35] on icon "button" at bounding box center [127, 35] width 8 height 8
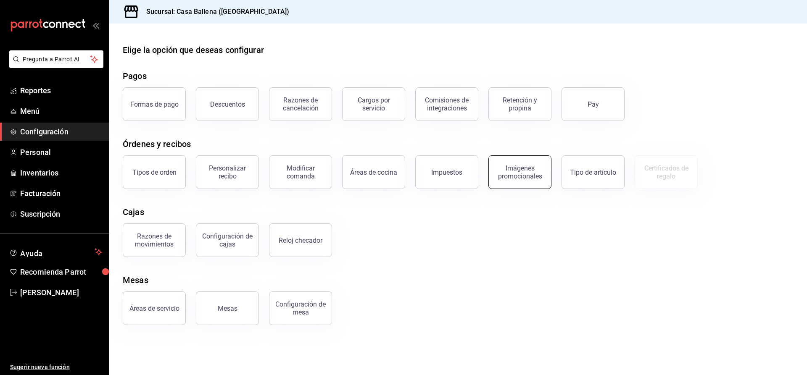
click at [525, 177] on div "Imágenes promocionales" at bounding box center [520, 172] width 52 height 16
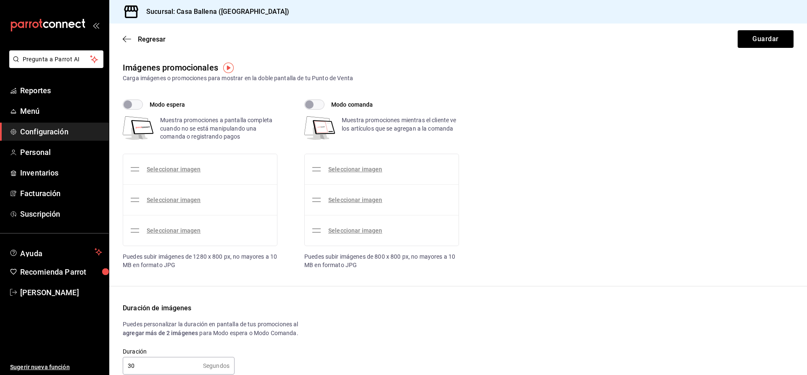
click at [48, 129] on span "Configuración" at bounding box center [61, 131] width 82 height 11
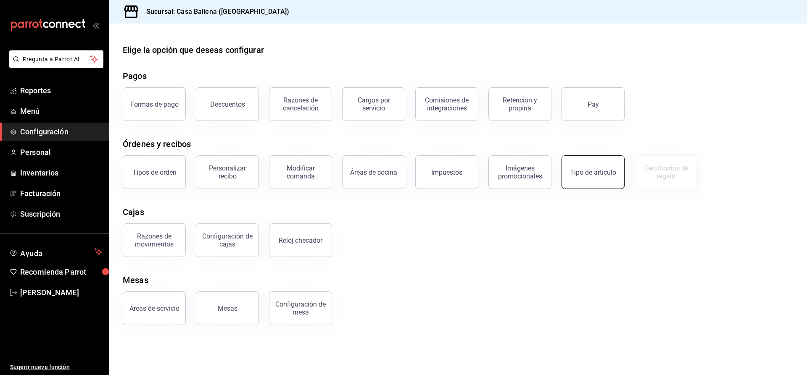
click at [591, 175] on div "Tipo de artículo" at bounding box center [593, 173] width 46 height 8
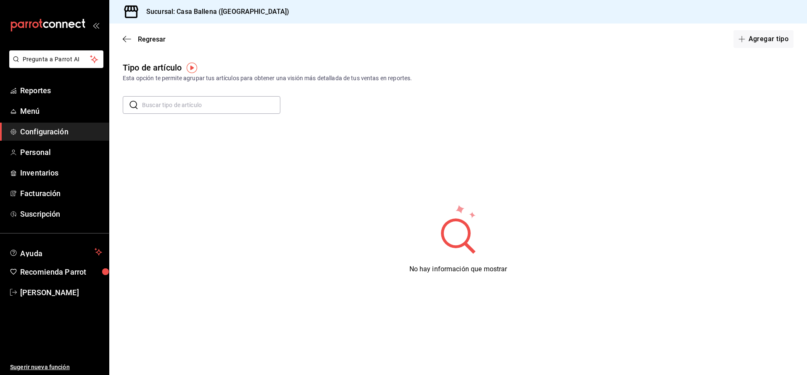
click at [193, 71] on img "button" at bounding box center [192, 68] width 11 height 11
click at [190, 100] on span "Ir a video" at bounding box center [192, 103] width 25 height 9
click at [41, 132] on span "Configuración" at bounding box center [61, 131] width 82 height 11
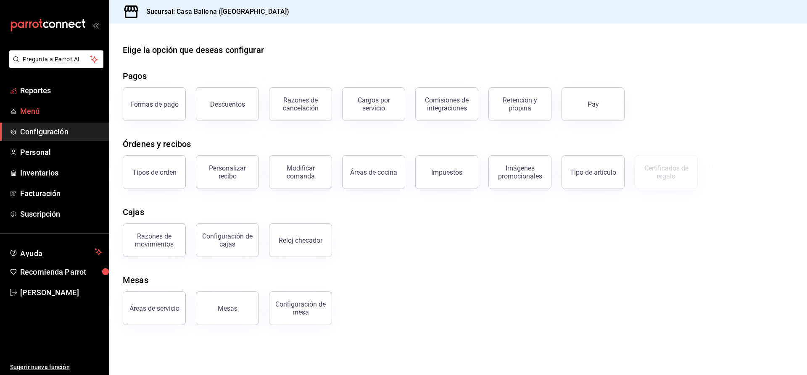
click at [27, 114] on span "Menú" at bounding box center [61, 111] width 82 height 11
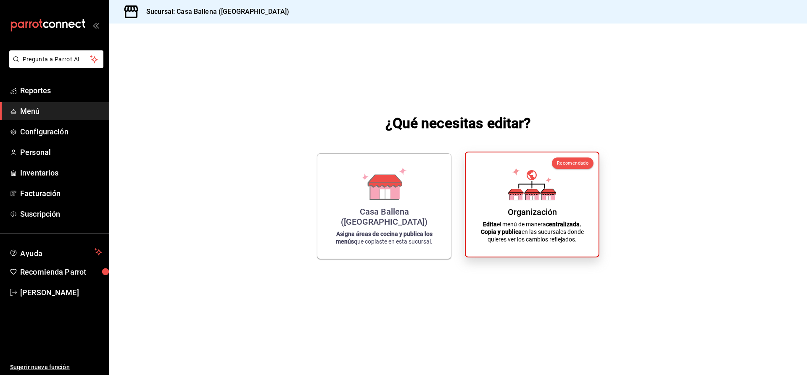
click at [542, 205] on div "Organización Edita el menú de manera centralizada. Copia y publica en las sucur…" at bounding box center [532, 204] width 113 height 91
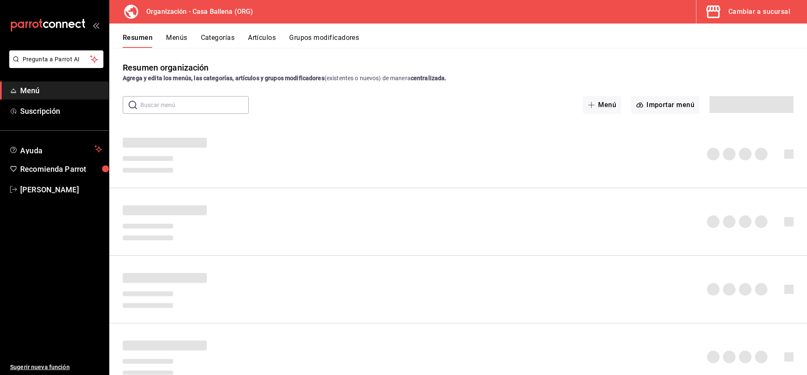
click at [173, 38] on button "Menús" at bounding box center [176, 41] width 21 height 14
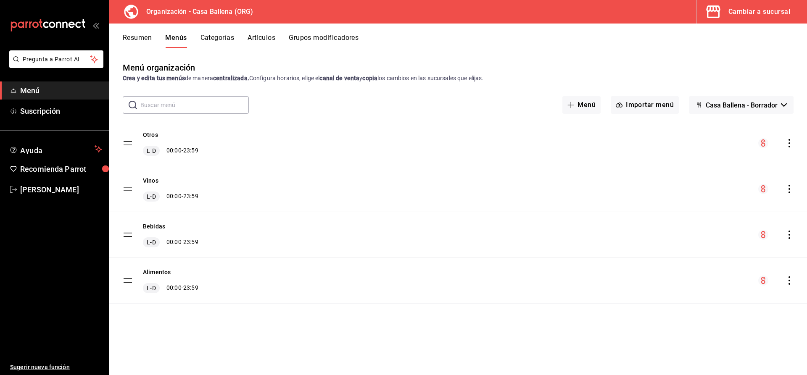
click at [219, 39] on button "Categorías" at bounding box center [218, 41] width 34 height 14
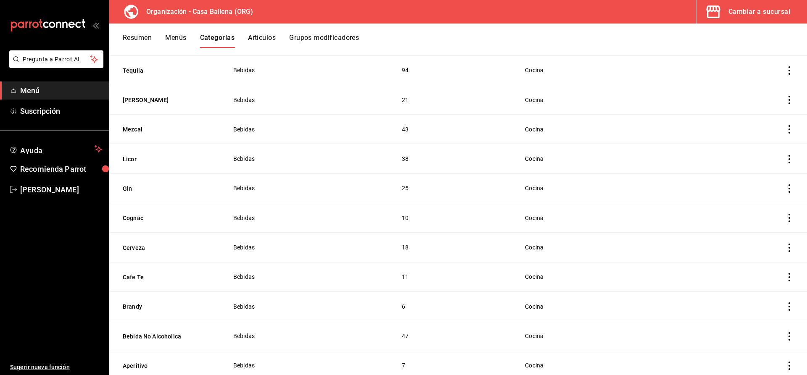
scroll to position [88, 0]
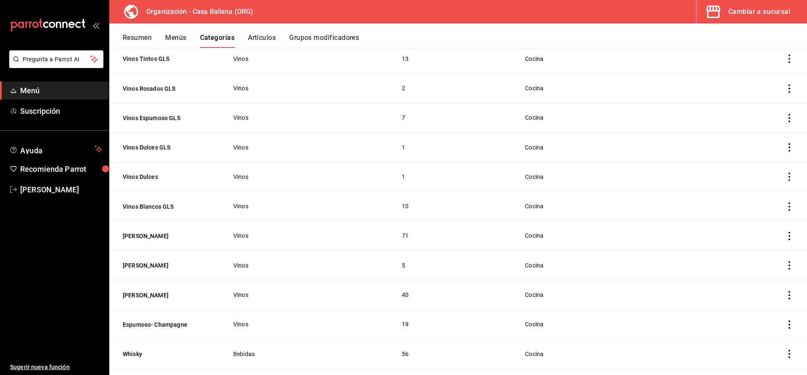
click at [257, 42] on button "Artículos" at bounding box center [262, 41] width 28 height 14
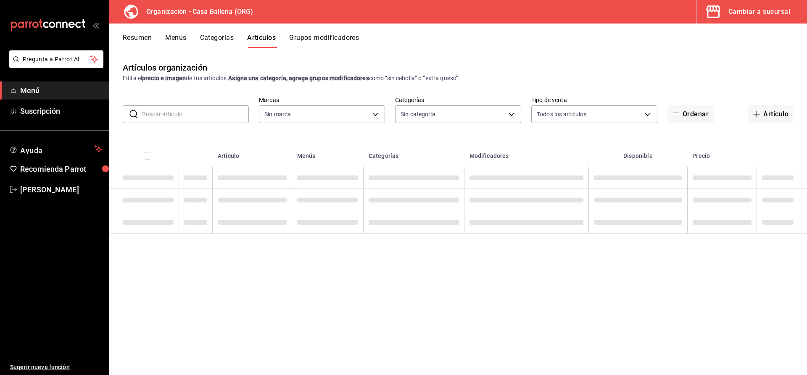
type input "5a86ad53-2411-4c09-84ac-8221951df92d"
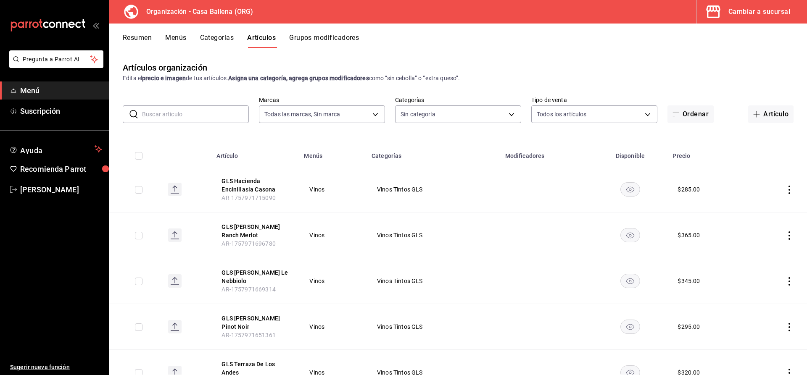
type input "1244ece4-c81d-453e-b410-984303f4aaa3,e7b5f63f-f206-4a19-9f34-431181b74eea,c6d36…"
click at [321, 38] on button "Grupos modificadores" at bounding box center [324, 41] width 70 height 14
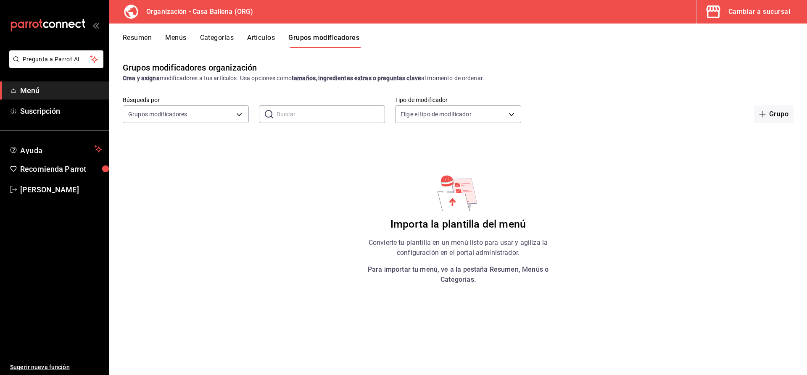
click at [22, 93] on span "Menú" at bounding box center [61, 90] width 82 height 11
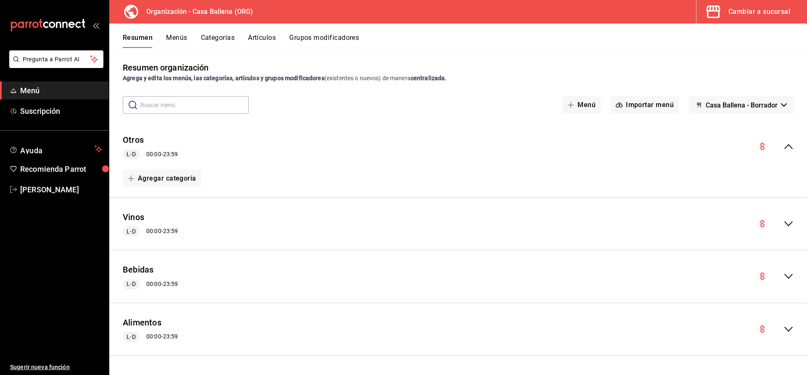
click at [175, 42] on button "Menús" at bounding box center [176, 41] width 21 height 14
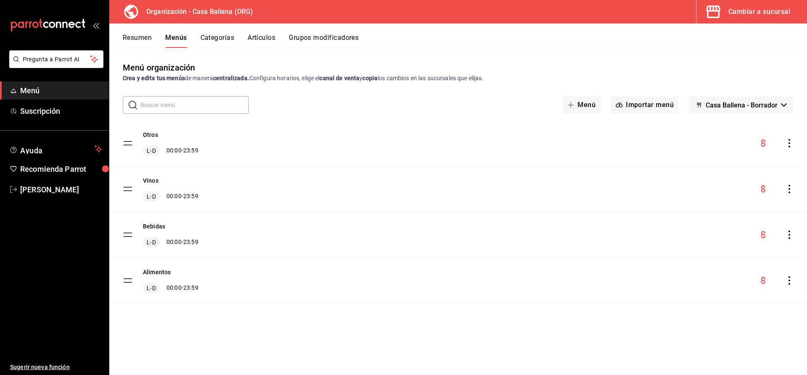
click at [217, 40] on button "Categorías" at bounding box center [218, 41] width 34 height 14
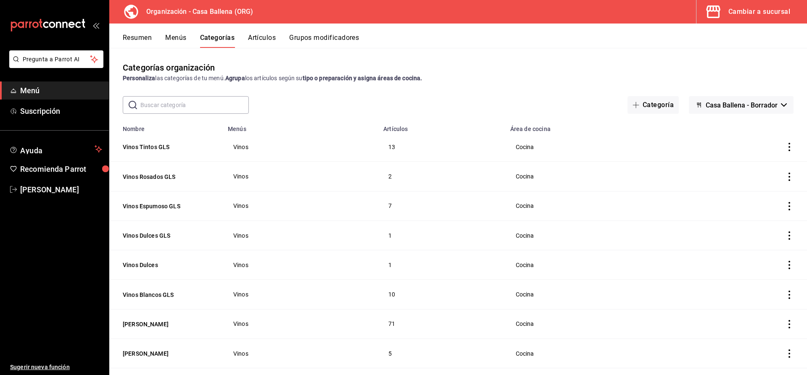
click at [262, 38] on button "Artículos" at bounding box center [262, 41] width 28 height 14
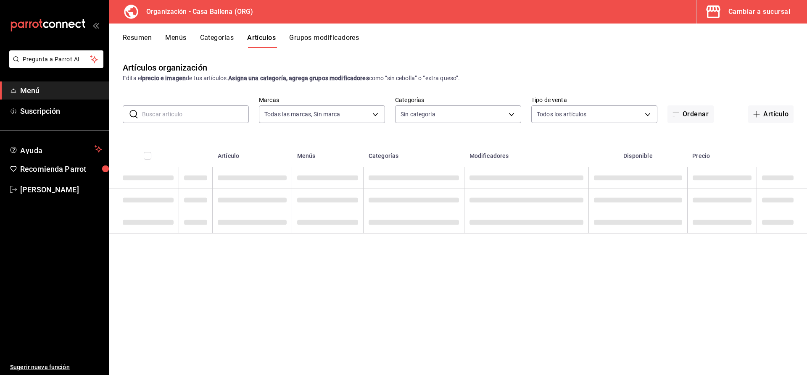
click at [324, 39] on button "Grupos modificadores" at bounding box center [324, 41] width 70 height 14
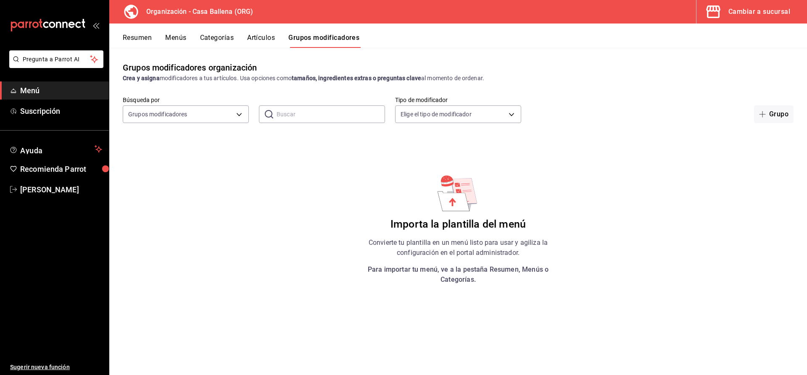
click at [191, 124] on div "Grupos modificadores organización Crea y asigna modificadores a tus artículos. …" at bounding box center [458, 211] width 698 height 327
click at [205, 117] on body "Pregunta a Parrot AI Menú Suscripción Ayuda Recomienda Parrot Carlos Velazquez …" at bounding box center [403, 187] width 807 height 375
click at [162, 160] on span "Opciones" at bounding box center [186, 159] width 112 height 9
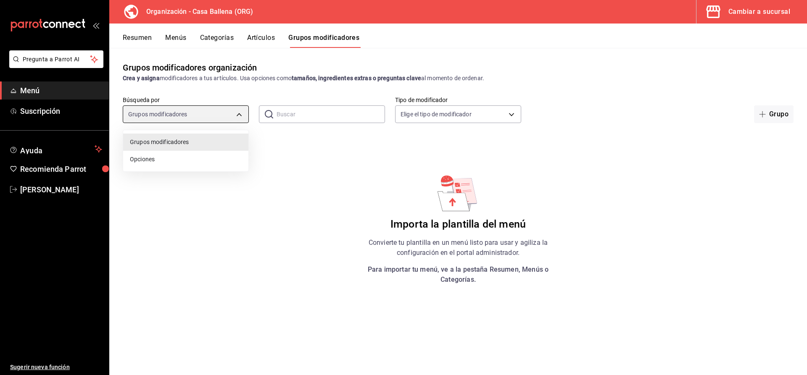
type input "OPTION"
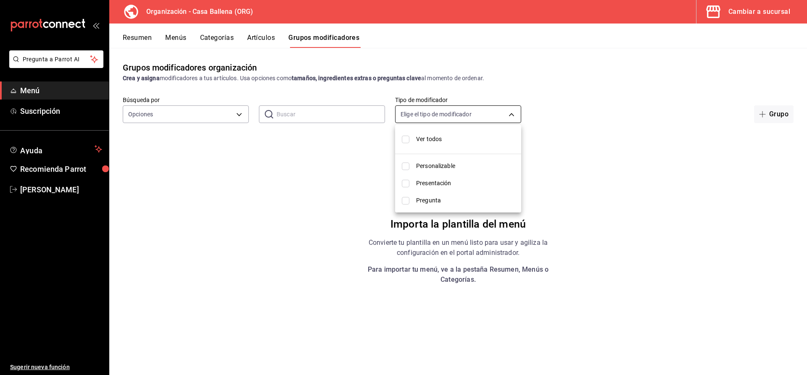
click at [449, 114] on body "Pregunta a Parrot AI Menú Suscripción Ayuda Recomienda Parrot Carlos Velazquez …" at bounding box center [403, 187] width 807 height 375
click at [424, 139] on span "Ver todos" at bounding box center [465, 139] width 98 height 9
type input "CUSTOMIZABLE,PRESENTATION,QUESTION"
checkbox input "true"
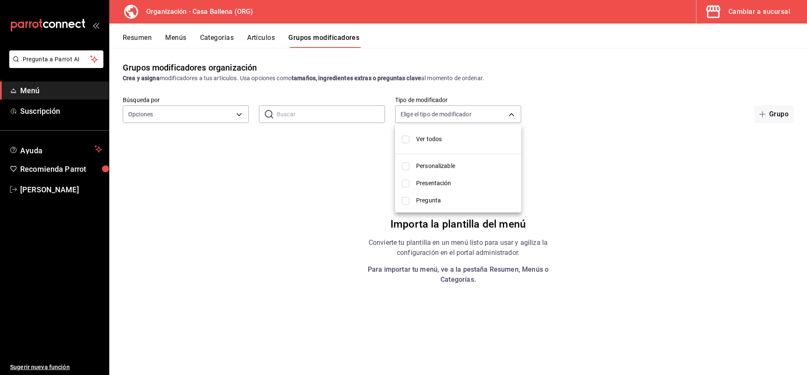
checkbox input "true"
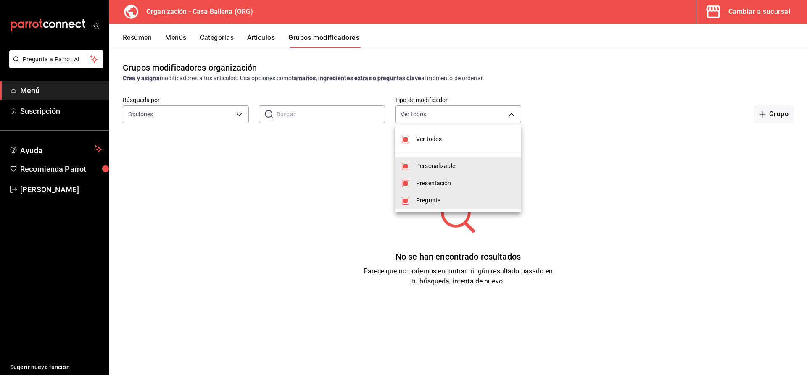
click at [424, 139] on span "Ver todos" at bounding box center [465, 139] width 98 height 9
checkbox input "false"
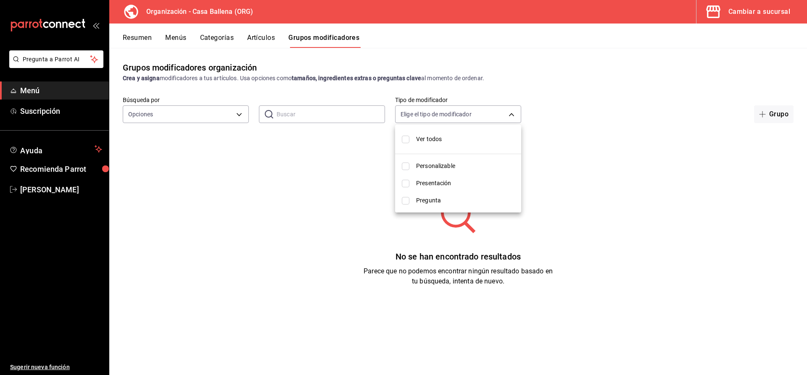
click at [169, 114] on div at bounding box center [403, 187] width 807 height 375
click at [33, 93] on span "Menú" at bounding box center [61, 90] width 82 height 11
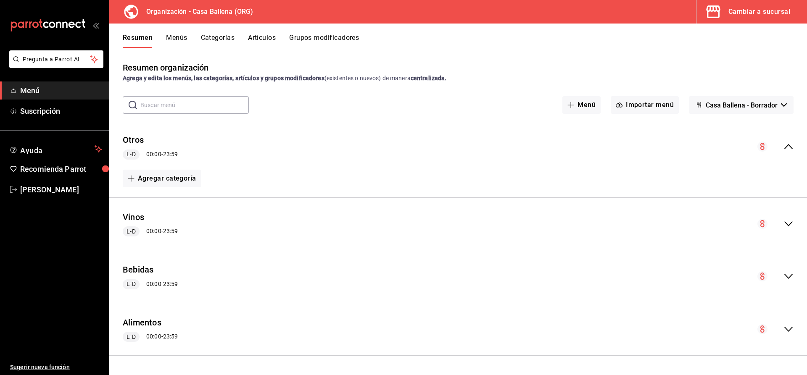
click at [34, 91] on span "Menú" at bounding box center [61, 90] width 82 height 11
click at [777, 4] on button "Cambiar a sucursal" at bounding box center [749, 12] width 104 height 24
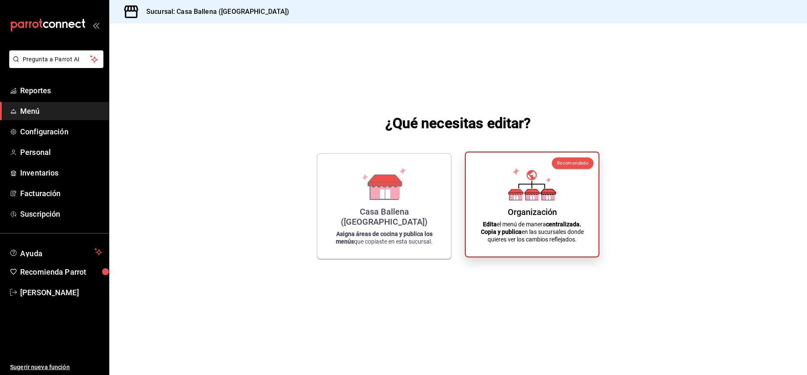
click at [522, 185] on icon at bounding box center [532, 184] width 48 height 33
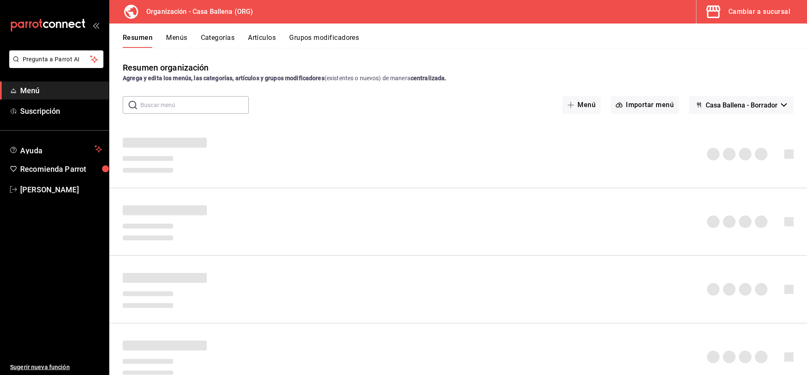
click at [324, 32] on div "Resumen Menús Categorías Artículos Grupos modificadores" at bounding box center [458, 36] width 698 height 24
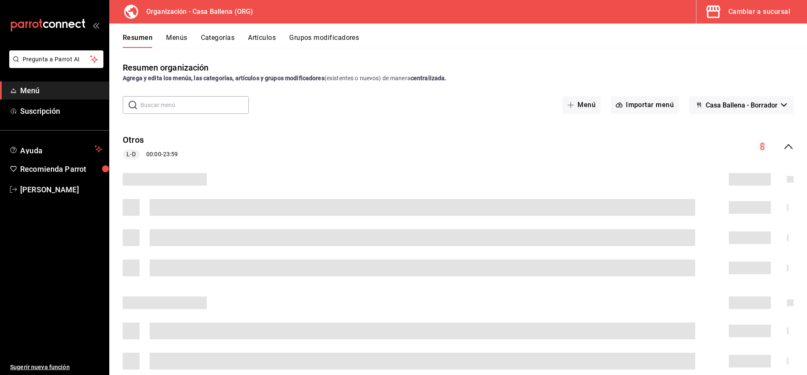
click at [321, 39] on button "Grupos modificadores" at bounding box center [324, 41] width 70 height 14
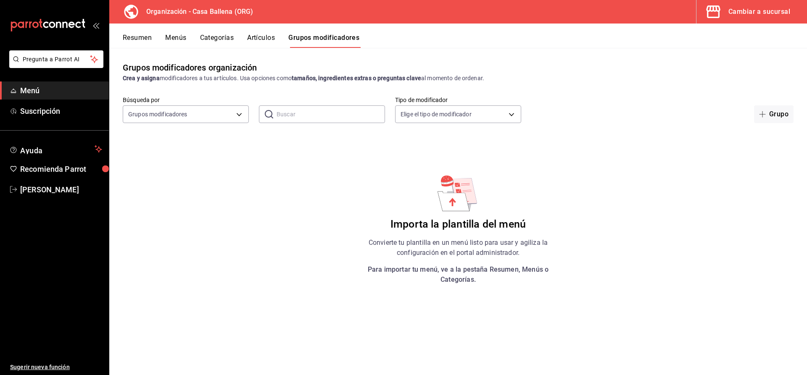
click at [34, 92] on span "Menú" at bounding box center [61, 90] width 82 height 11
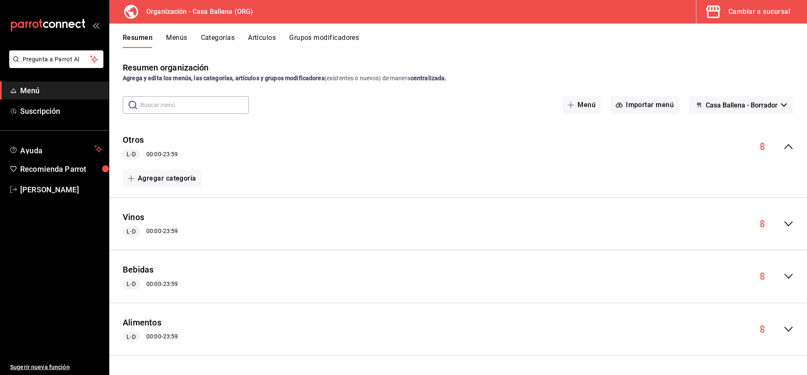
click at [312, 39] on button "Grupos modificadores" at bounding box center [324, 41] width 70 height 14
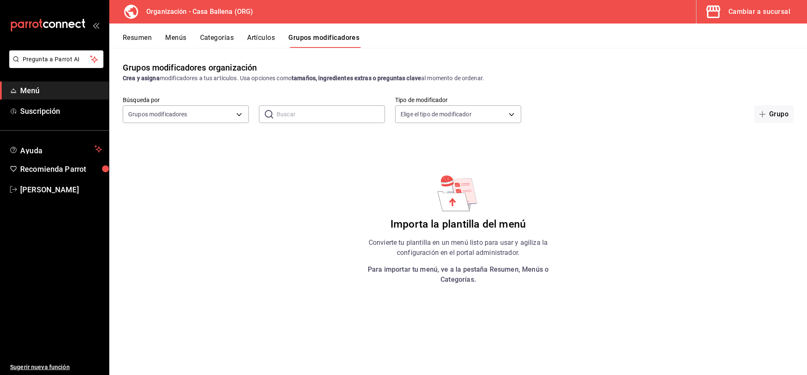
click at [759, 12] on div "Cambiar a sucursal" at bounding box center [760, 12] width 62 height 12
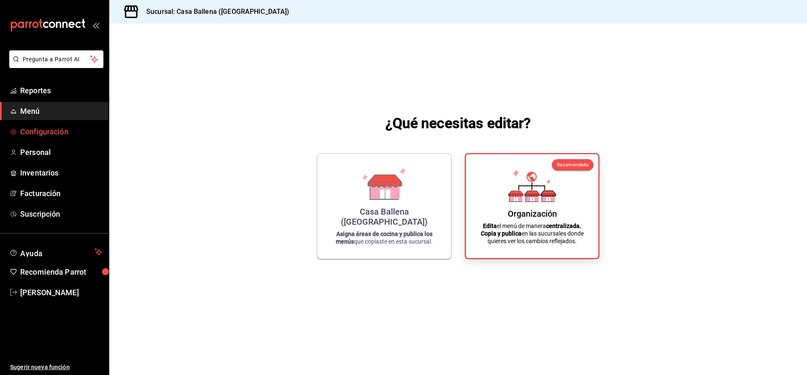
click at [35, 133] on span "Configuración" at bounding box center [61, 131] width 82 height 11
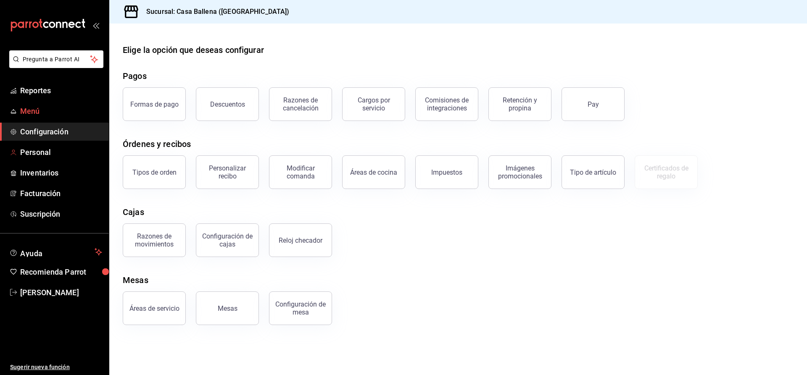
click at [31, 111] on span "Menú" at bounding box center [61, 111] width 82 height 11
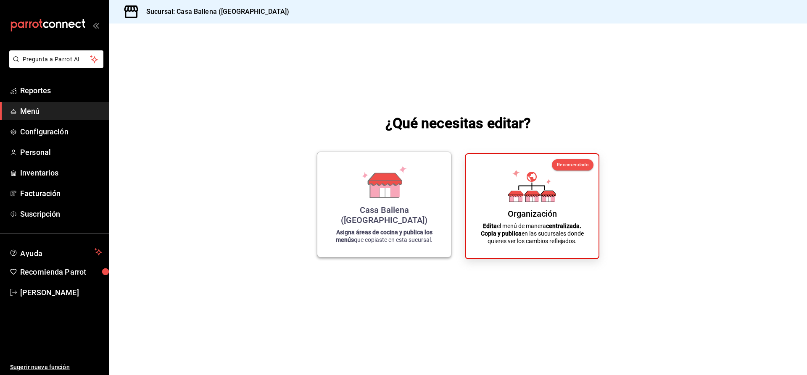
click at [388, 197] on icon at bounding box center [385, 192] width 11 height 9
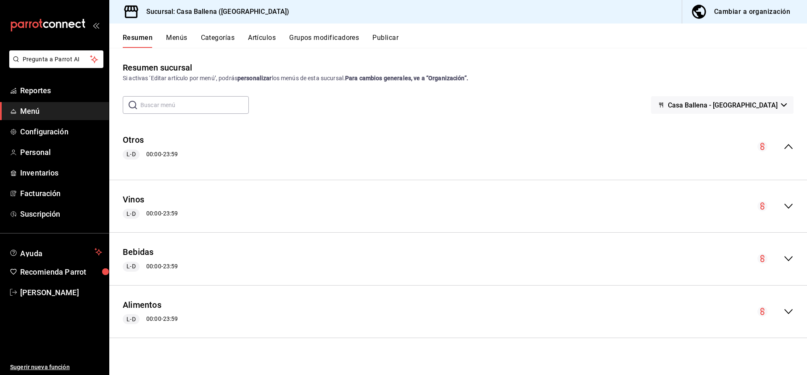
click at [182, 36] on button "Menús" at bounding box center [176, 41] width 21 height 14
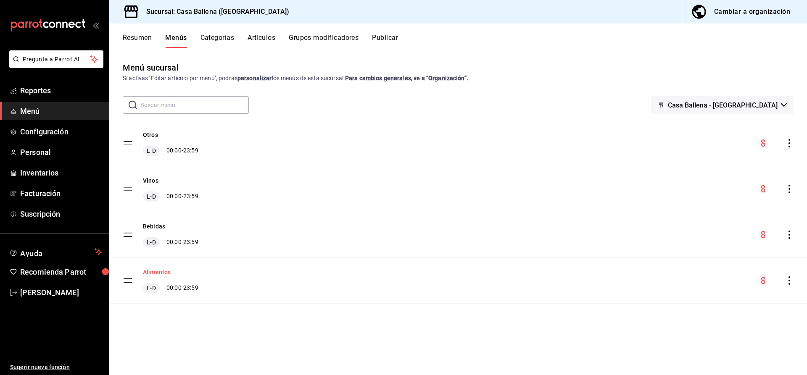
click at [157, 272] on button "Alimentos" at bounding box center [157, 272] width 28 height 8
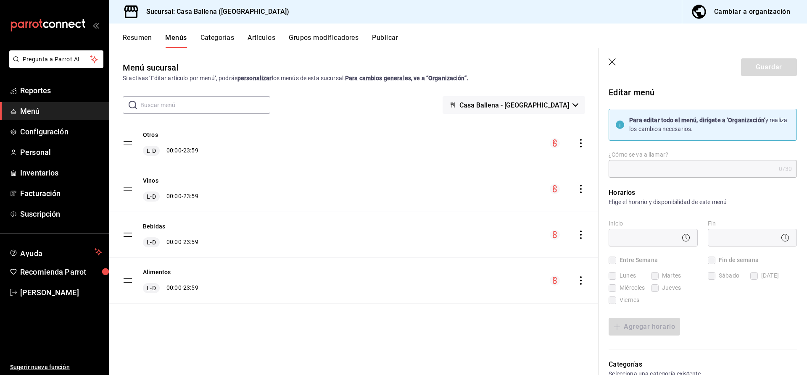
type input "Alimentos"
checkbox input "true"
type input "1757522863620"
click at [264, 32] on div "Resumen Menús Categorías Artículos Grupos modificadores Publicar" at bounding box center [458, 36] width 698 height 24
click at [264, 38] on button "Artículos" at bounding box center [262, 41] width 28 height 14
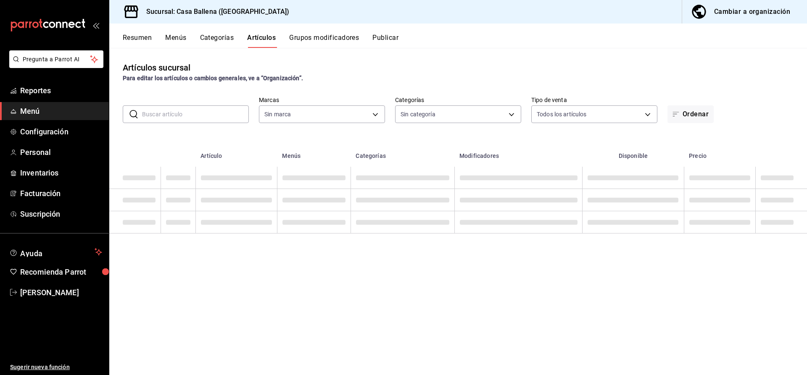
type input "34c5704e-8abb-491b-8d4f-a869513e8a73"
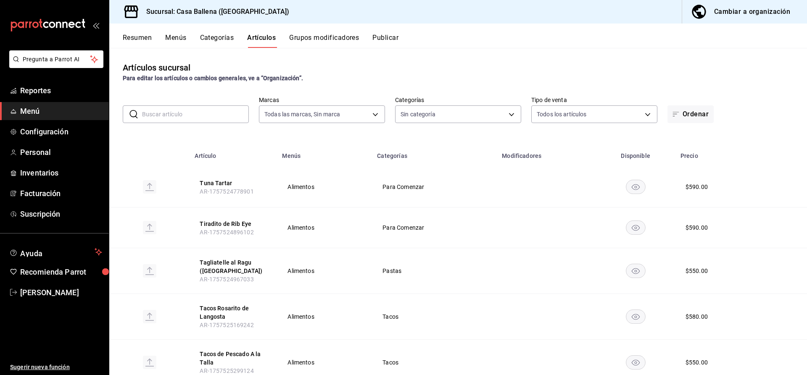
type input "af26341b-8804-4e2a-ab80-96b6ac7b37bf,66cfd98f-d8b5-406b-bb68-17e9d20ad42c,c88d3…"
click at [738, 13] on div "Cambiar a organización" at bounding box center [752, 12] width 76 height 12
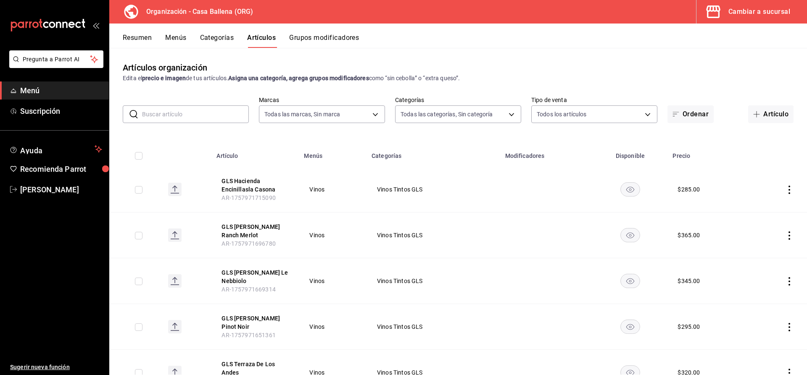
type input "5a86ad53-2411-4c09-84ac-8221951df92d"
type input "1244ece4-c81d-453e-b410-984303f4aaa3,e7b5f63f-f206-4a19-9f34-431181b74eea,c6d36…"
click at [748, 10] on div "Cambiar a sucursal" at bounding box center [760, 12] width 62 height 12
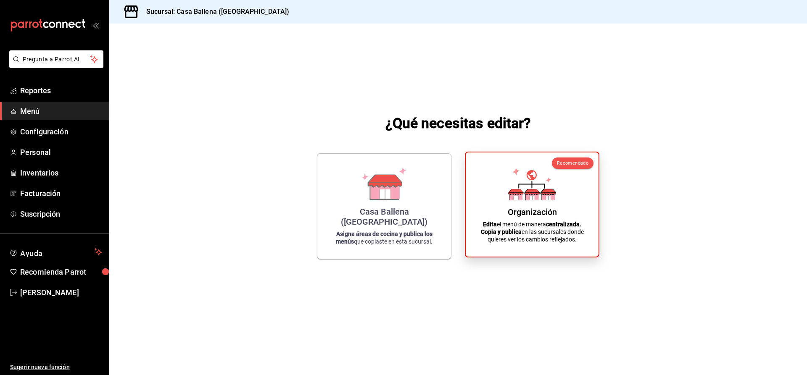
click at [524, 212] on div "Organización" at bounding box center [532, 212] width 49 height 10
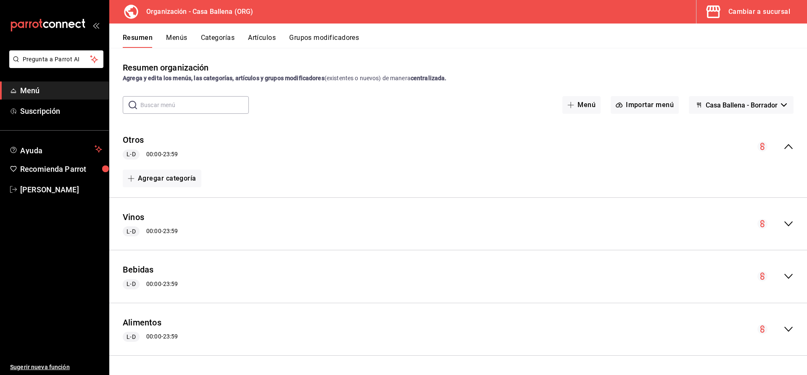
click at [262, 38] on button "Artículos" at bounding box center [262, 41] width 28 height 14
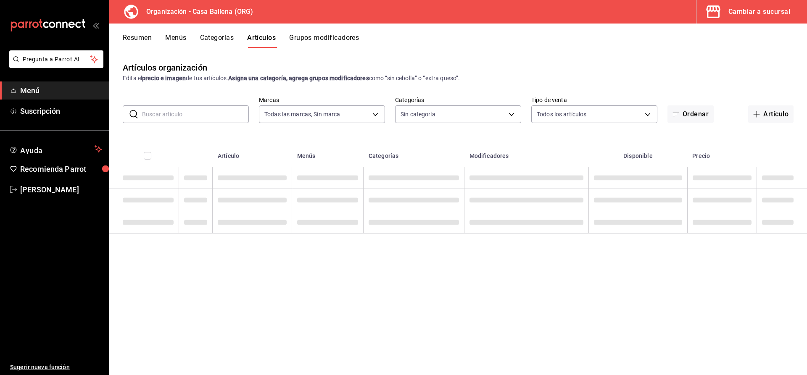
type input "5a86ad53-2411-4c09-84ac-8221951df92d"
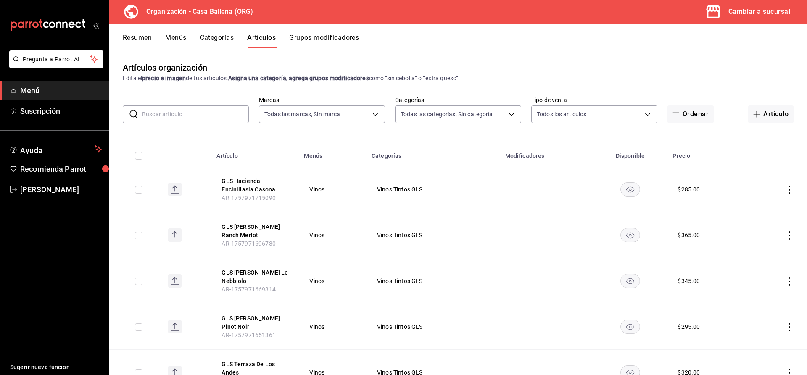
type input "1244ece4-c81d-453e-b410-984303f4aaa3,e7b5f63f-f206-4a19-9f34-431181b74eea,c6d36…"
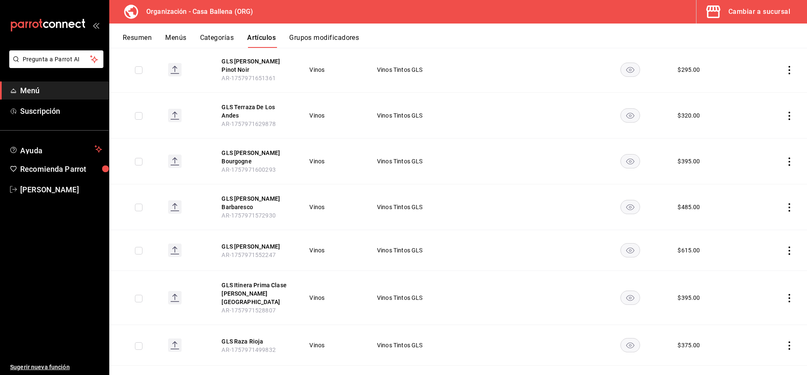
scroll to position [43, 0]
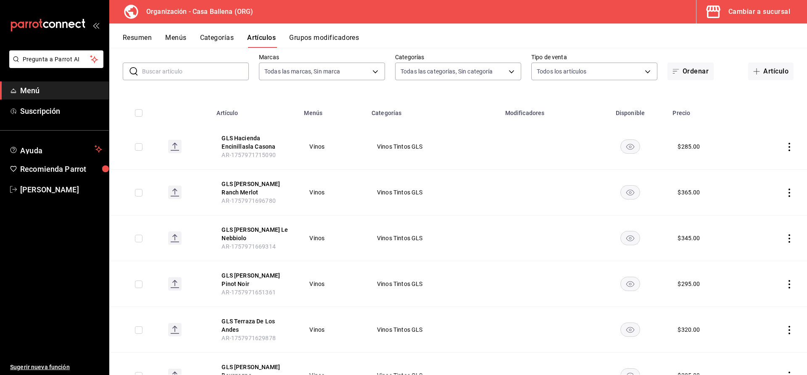
click at [185, 36] on button "Menús" at bounding box center [175, 41] width 21 height 14
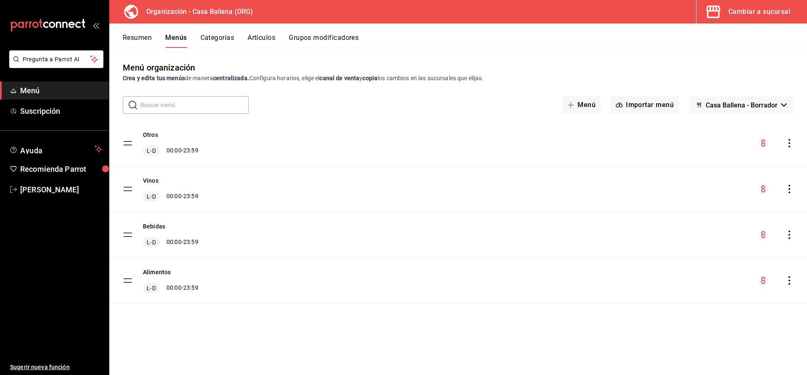
click at [224, 40] on button "Categorías" at bounding box center [218, 41] width 34 height 14
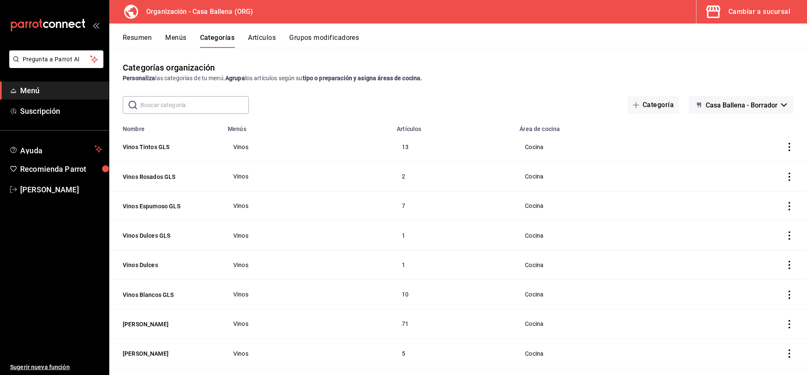
click at [267, 36] on button "Artículos" at bounding box center [262, 41] width 28 height 14
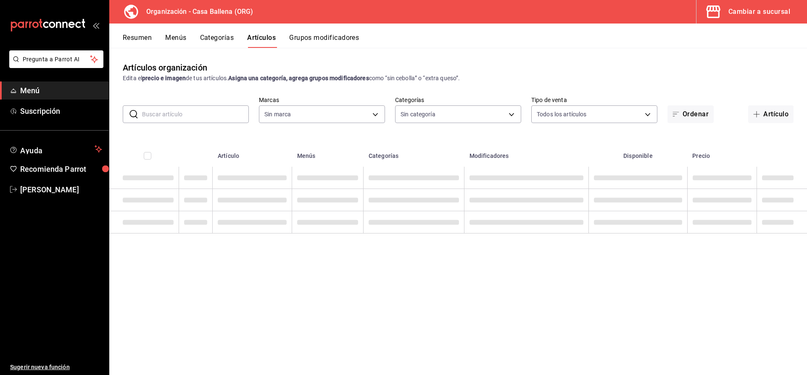
type input "5a86ad53-2411-4c09-84ac-8221951df92d"
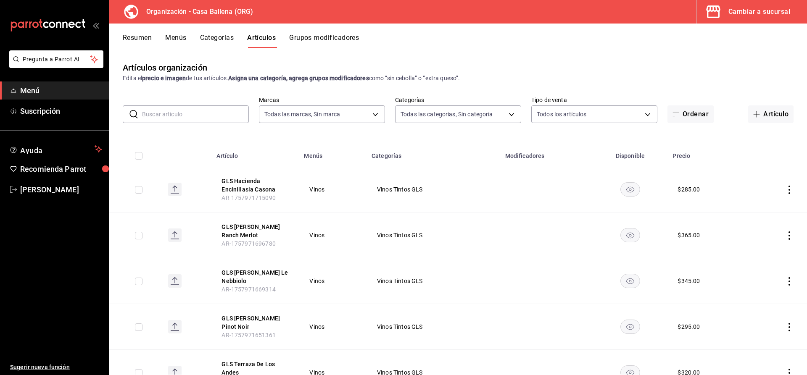
type input "1244ece4-c81d-453e-b410-984303f4aaa3,e7b5f63f-f206-4a19-9f34-431181b74eea,c6d36…"
click at [638, 189] on rect "availability-product" at bounding box center [630, 189] width 19 height 14
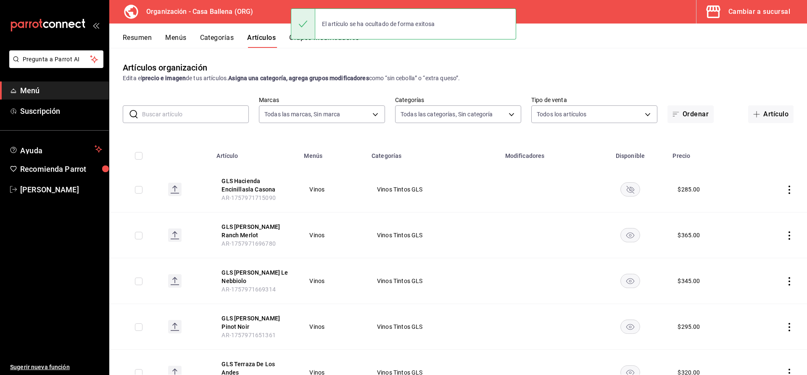
click at [632, 190] on rect "availability-product" at bounding box center [630, 189] width 19 height 14
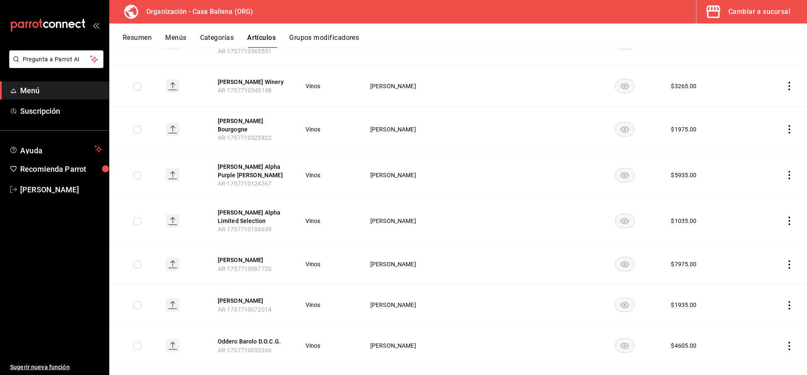
scroll to position [2488, 0]
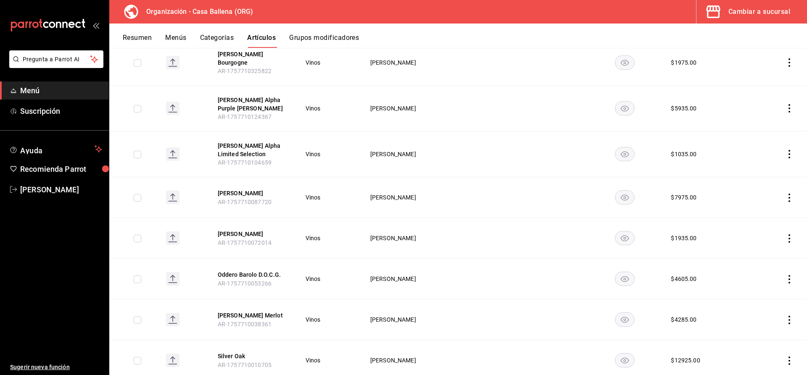
click at [328, 37] on button "Grupos modificadores" at bounding box center [324, 41] width 70 height 14
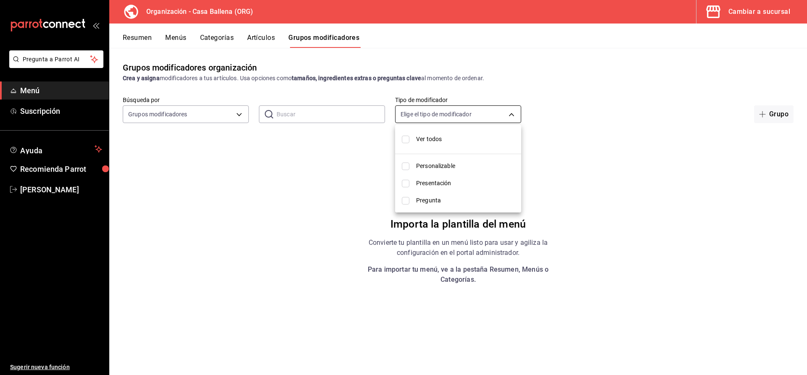
click at [515, 117] on body "Pregunta a Parrot AI Menú Suscripción Ayuda Recomienda Parrot Carlos Velazquez …" at bounding box center [403, 187] width 807 height 375
drag, startPoint x: 653, startPoint y: 103, endPoint x: 788, endPoint y: 113, distance: 135.3
click at [656, 104] on div at bounding box center [403, 187] width 807 height 375
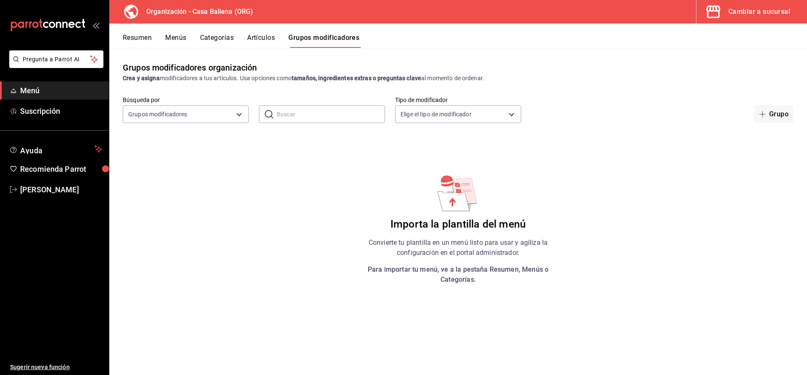
click at [797, 114] on div "Búsqueda por Grupos modificadores GROUP ​ ​ Tipo de modificador Elige el tipo d…" at bounding box center [458, 109] width 698 height 27
click at [772, 115] on button "Grupo" at bounding box center [774, 115] width 40 height 18
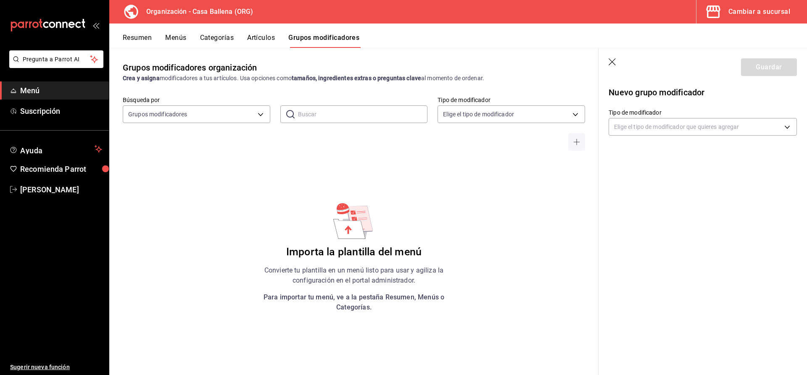
click at [133, 39] on button "Resumen" at bounding box center [137, 41] width 29 height 14
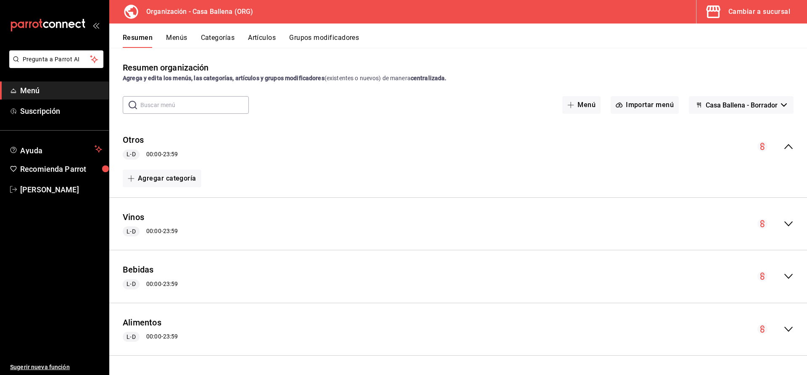
click at [772, 8] on div "Cambiar a sucursal" at bounding box center [760, 12] width 62 height 12
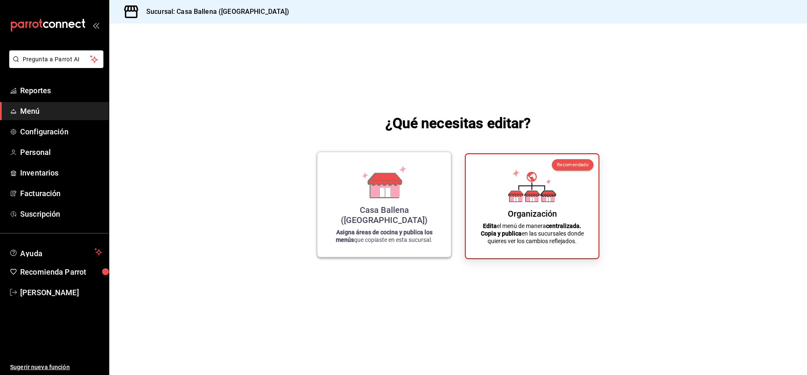
click at [390, 198] on icon at bounding box center [384, 189] width 29 height 18
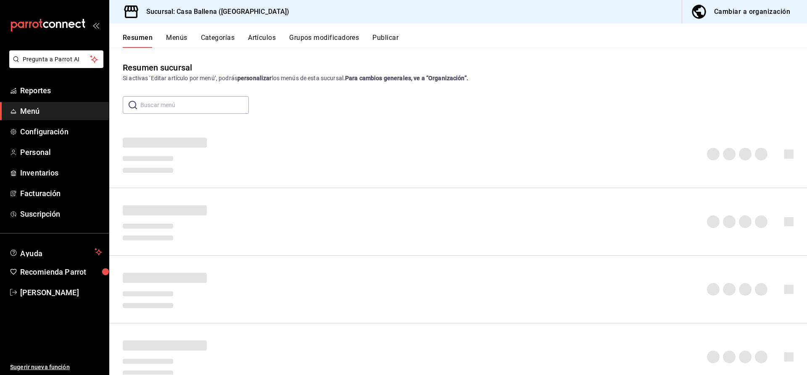
click at [262, 43] on button "Artículos" at bounding box center [262, 41] width 28 height 14
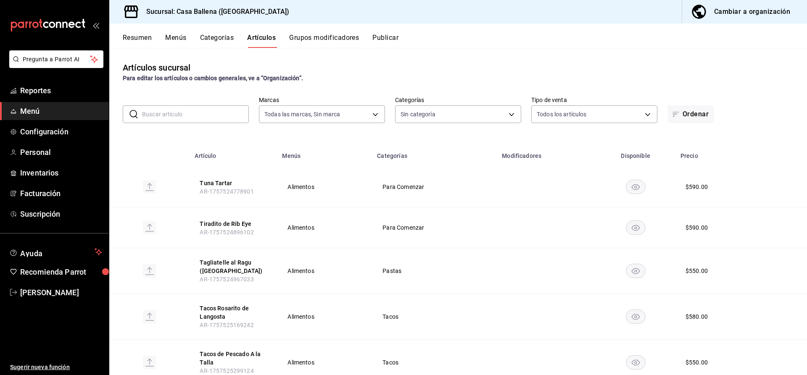
type input "34c5704e-8abb-491b-8d4f-a869513e8a73"
type input "af26341b-8804-4e2a-ab80-96b6ac7b37bf,66cfd98f-d8b5-406b-bb68-17e9d20ad42c,c88d3…"
click at [214, 184] on button "Tuna Tartar" at bounding box center [233, 183] width 67 height 8
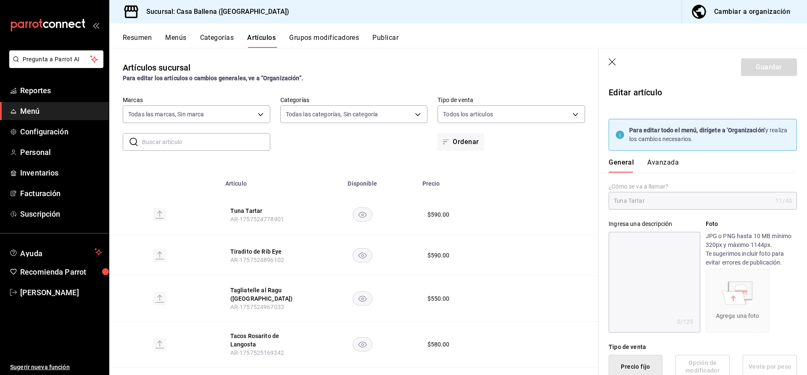
click at [615, 63] on icon "button" at bounding box center [613, 62] width 8 height 8
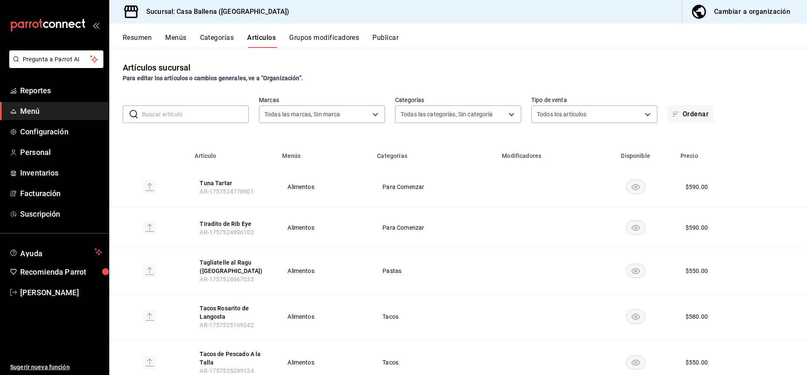
click at [751, 16] on div "Cambiar a organización" at bounding box center [752, 12] width 76 height 12
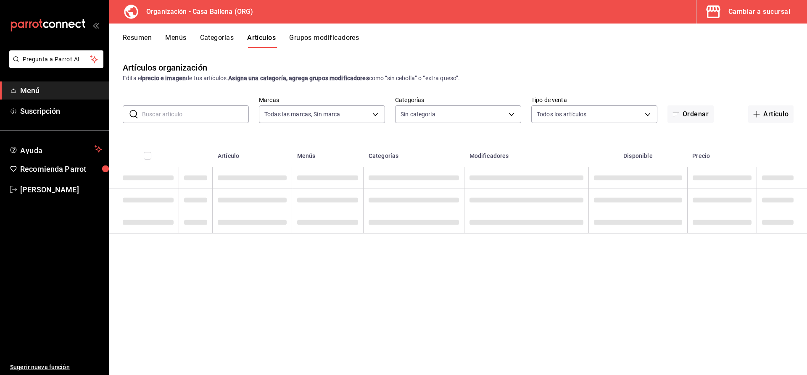
type input "34c5704e-8abb-491b-8d4f-a869513e8a73"
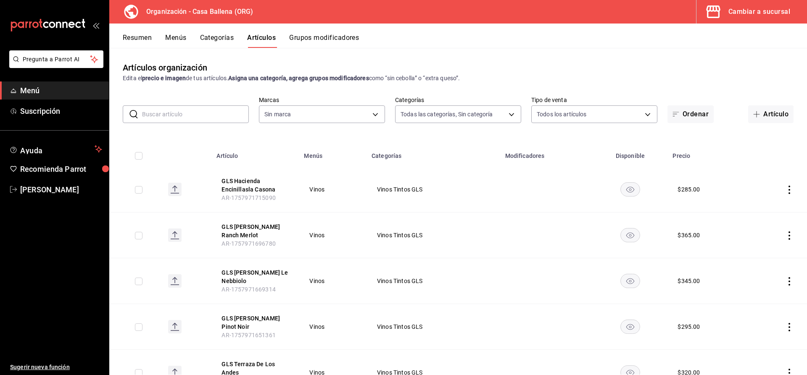
type input "5a86ad53-2411-4c09-84ac-8221951df92d"
type input "1244ece4-c81d-453e-b410-984303f4aaa3,e7b5f63f-f206-4a19-9f34-431181b74eea,c6d36…"
click at [791, 190] on icon "actions" at bounding box center [789, 190] width 8 height 8
click at [766, 206] on span "Editar" at bounding box center [765, 209] width 22 height 9
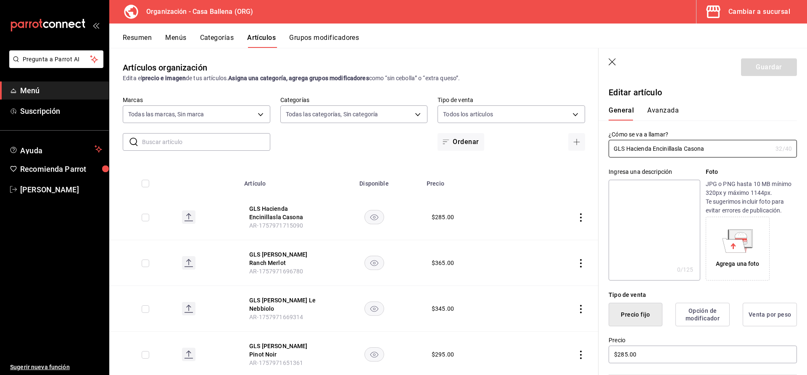
type input "$285.00"
click at [764, 8] on div "Cambiar a sucursal" at bounding box center [760, 12] width 62 height 12
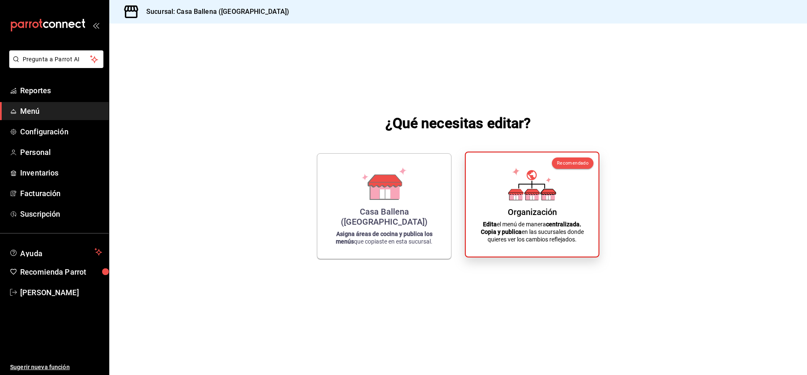
click at [532, 217] on div "Organización Edita el menú de manera centralizada. Copia y publica en las sucur…" at bounding box center [532, 204] width 113 height 91
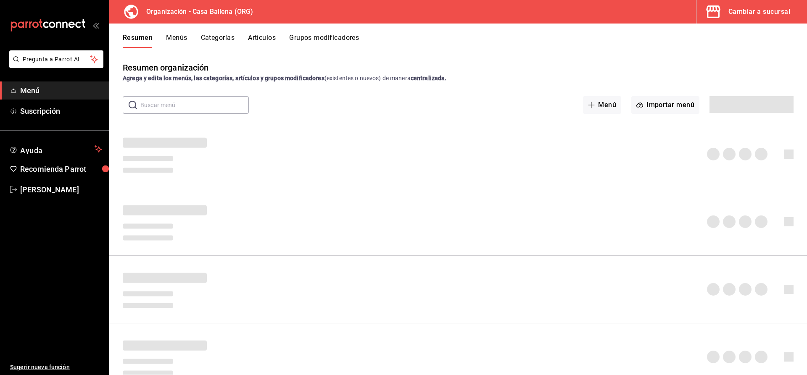
click at [265, 35] on button "Artículos" at bounding box center [262, 41] width 28 height 14
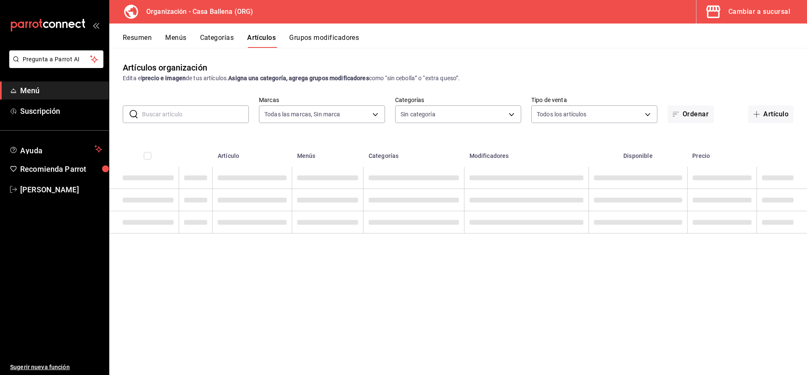
type input "5a86ad53-2411-4c09-84ac-8221951df92d"
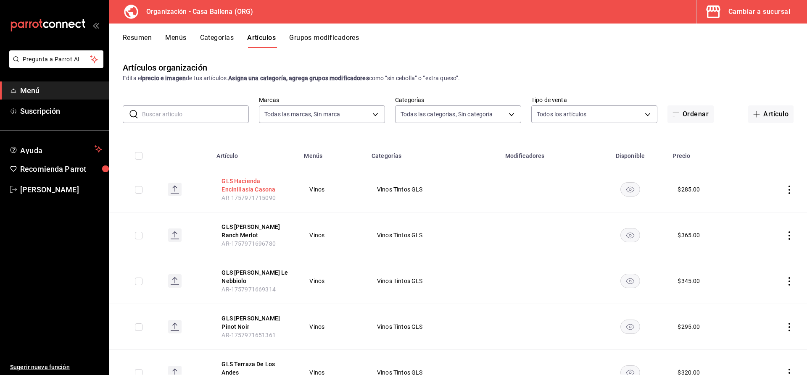
type input "1244ece4-c81d-453e-b410-984303f4aaa3,e7b5f63f-f206-4a19-9f34-431181b74eea,c6d36…"
click at [792, 191] on icon "actions" at bounding box center [789, 190] width 8 height 8
click at [768, 207] on span "Editar" at bounding box center [765, 209] width 22 height 9
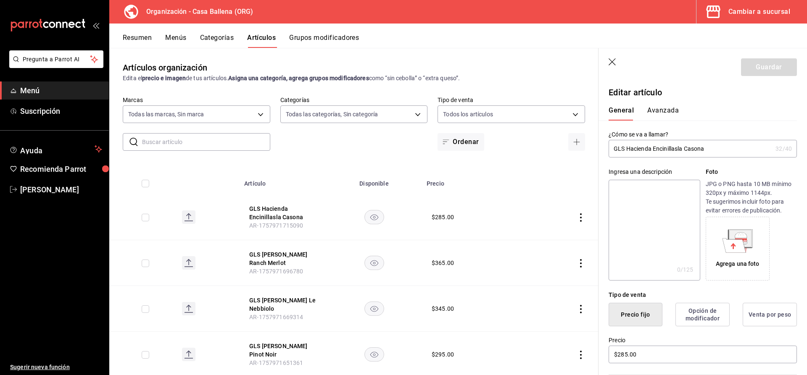
click at [661, 113] on button "Avanzada" at bounding box center [664, 113] width 32 height 14
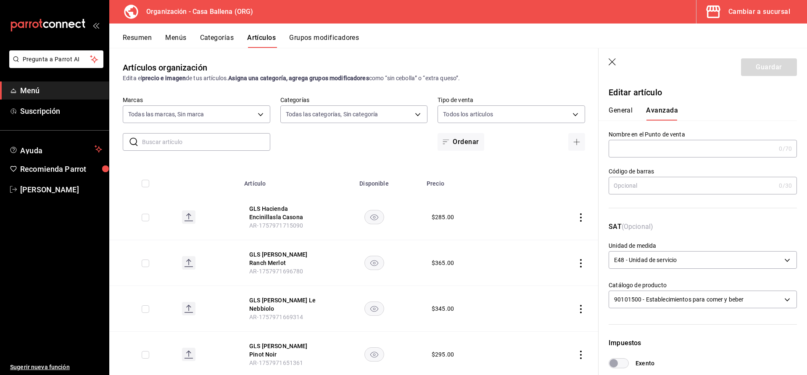
click at [622, 111] on button "General" at bounding box center [621, 113] width 24 height 14
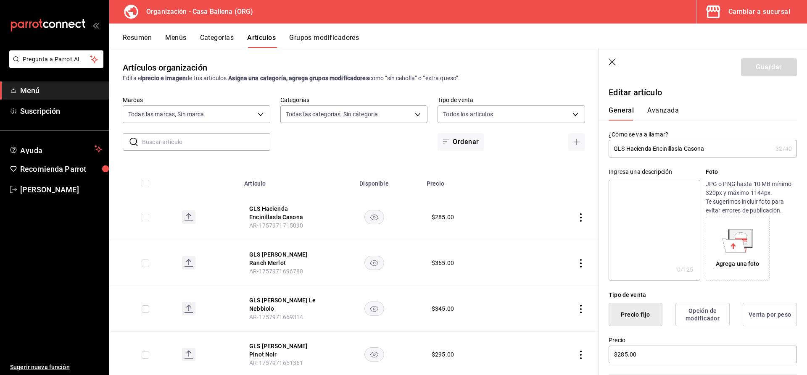
click at [661, 113] on button "Avanzada" at bounding box center [664, 113] width 32 height 14
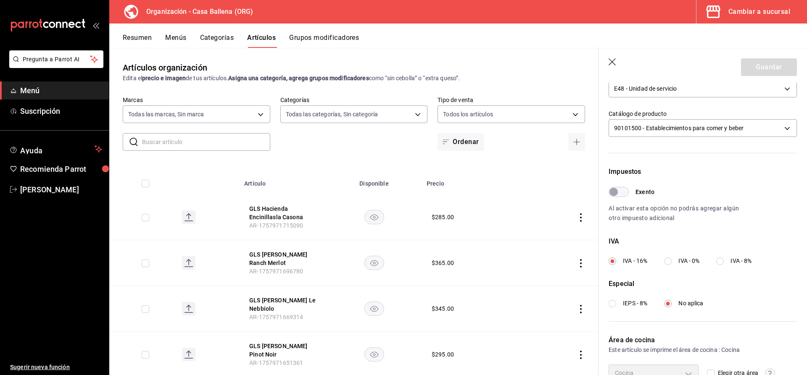
scroll to position [219, 0]
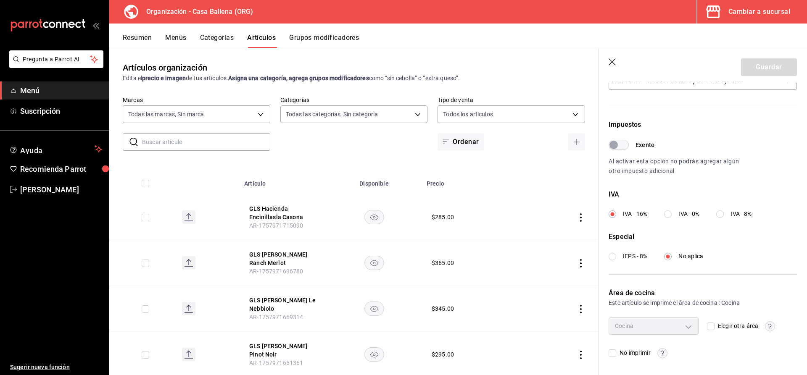
click at [716, 327] on span "Elegir otra área" at bounding box center [737, 326] width 44 height 9
click at [715, 327] on input "Elegir otra área" at bounding box center [711, 327] width 8 height 8
checkbox input "true"
click at [694, 329] on body "Pregunta a Parrot AI Menú Suscripción Ayuda Recomienda Parrot Carlos Velazquez …" at bounding box center [403, 187] width 807 height 375
click at [686, 326] on div at bounding box center [403, 187] width 807 height 375
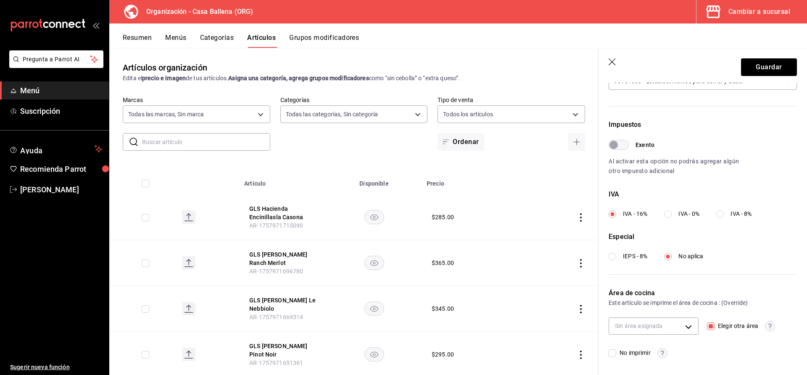
click at [614, 61] on icon "button" at bounding box center [613, 62] width 8 height 8
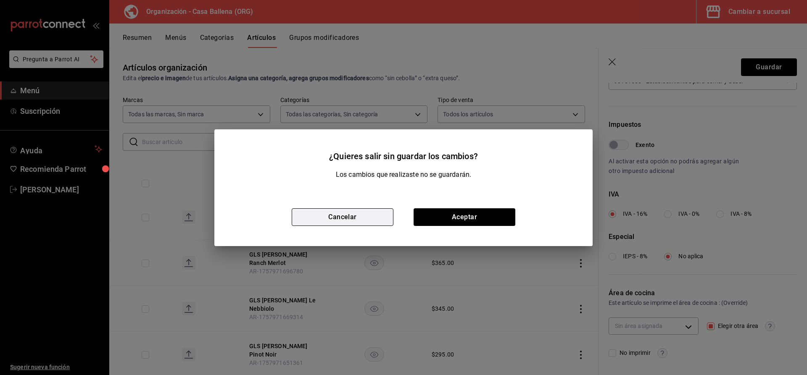
click at [360, 218] on button "Cancelar" at bounding box center [343, 218] width 102 height 18
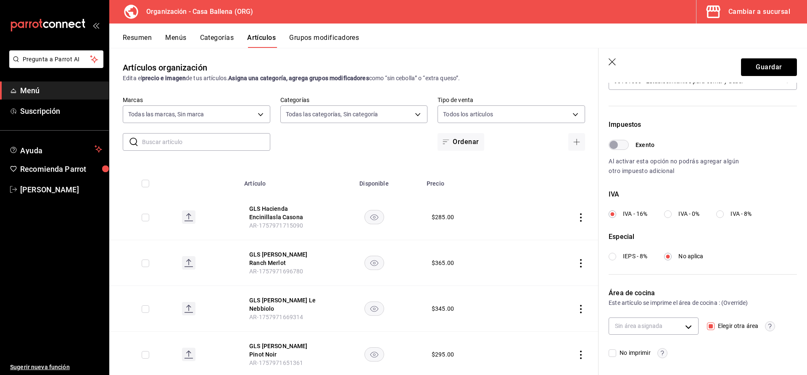
click at [142, 38] on button "Resumen" at bounding box center [137, 41] width 29 height 14
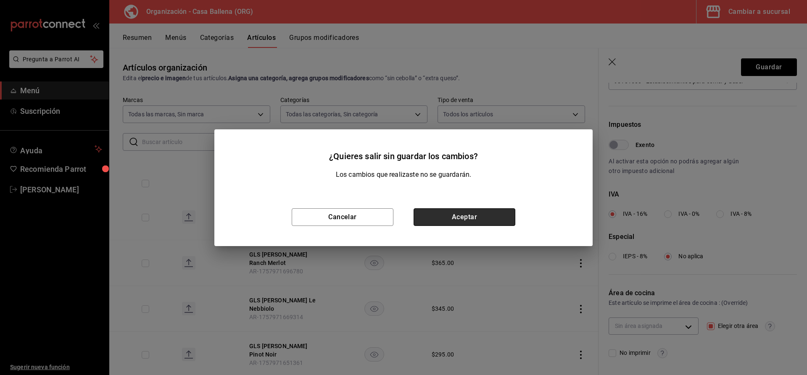
click at [434, 217] on button "Aceptar" at bounding box center [465, 218] width 102 height 18
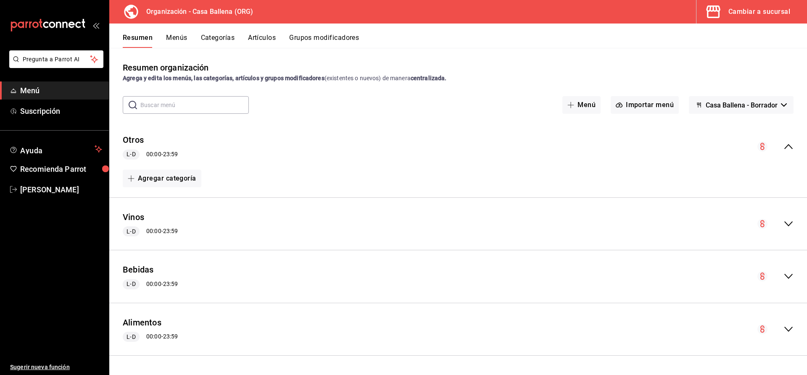
click at [741, 12] on div "Cambiar a sucursal" at bounding box center [760, 12] width 62 height 12
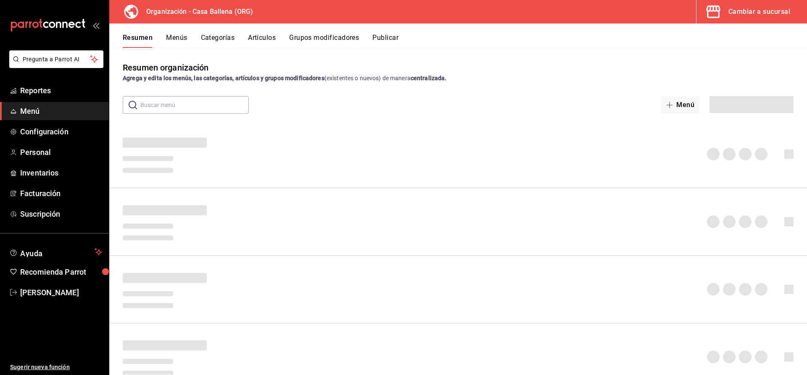
click at [763, 17] on div "Cambiar a sucursal" at bounding box center [760, 12] width 62 height 12
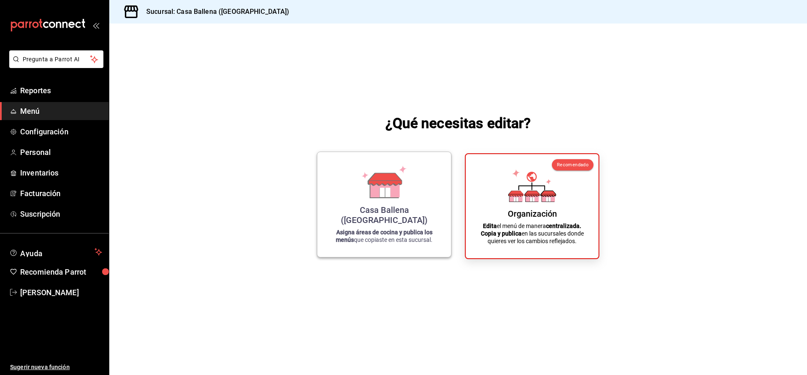
click at [372, 198] on icon at bounding box center [384, 189] width 29 height 18
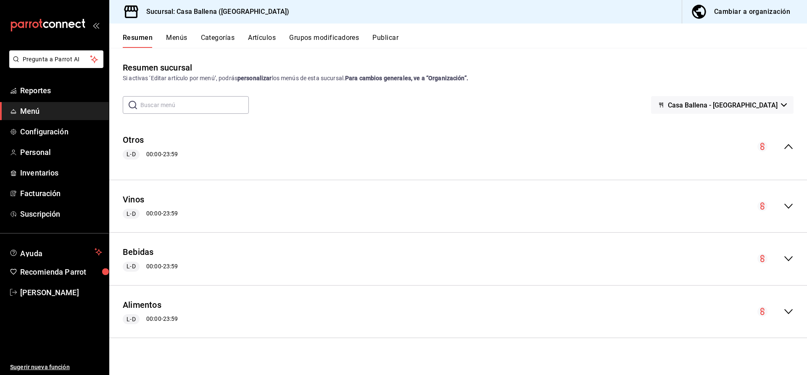
click at [264, 38] on button "Artículos" at bounding box center [262, 41] width 28 height 14
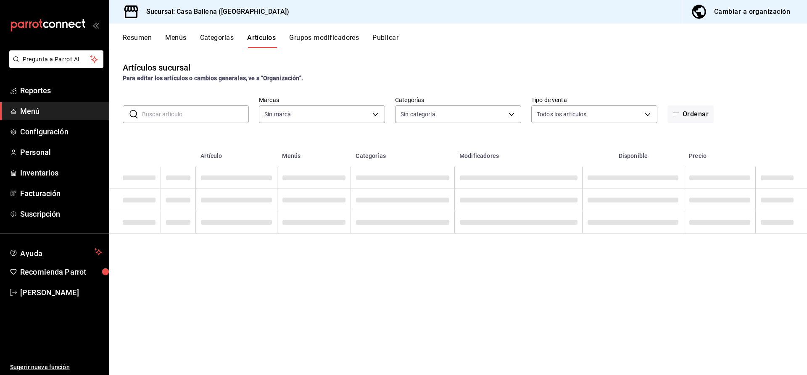
type input "34c5704e-8abb-491b-8d4f-a869513e8a73"
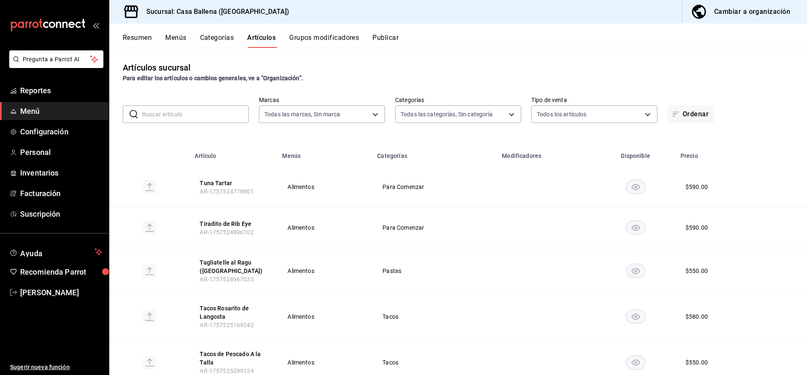
type input "af26341b-8804-4e2a-ab80-96b6ac7b37bf,66cfd98f-d8b5-406b-bb68-17e9d20ad42c,c88d3…"
click at [214, 184] on button "Tuna Tartar" at bounding box center [233, 183] width 67 height 8
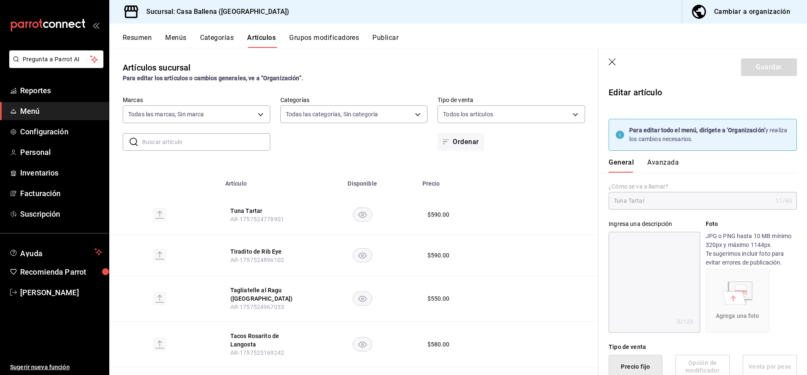
click at [668, 162] on button "Avanzada" at bounding box center [664, 166] width 32 height 14
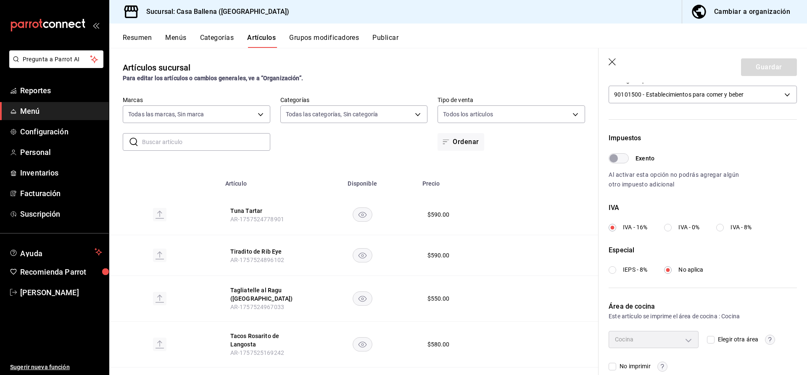
scroll to position [271, 0]
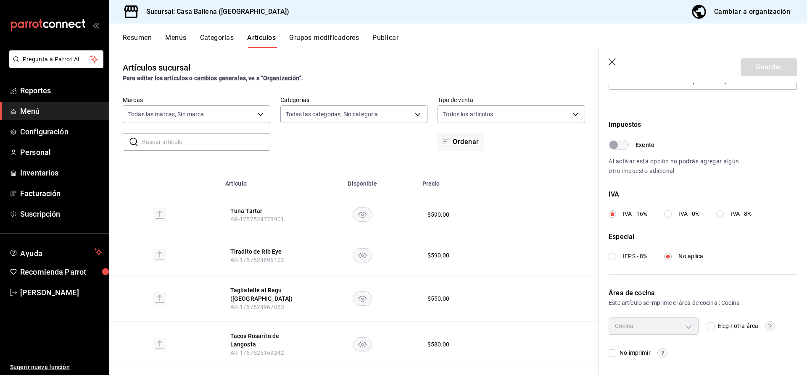
drag, startPoint x: 713, startPoint y: 328, endPoint x: 703, endPoint y: 333, distance: 10.9
click at [711, 328] on input "Elegir otra área" at bounding box center [711, 327] width 8 height 8
checkbox input "true"
click at [688, 329] on body "Pregunta a Parrot AI Reportes Menú Configuración Personal Inventarios Facturaci…" at bounding box center [403, 187] width 807 height 375
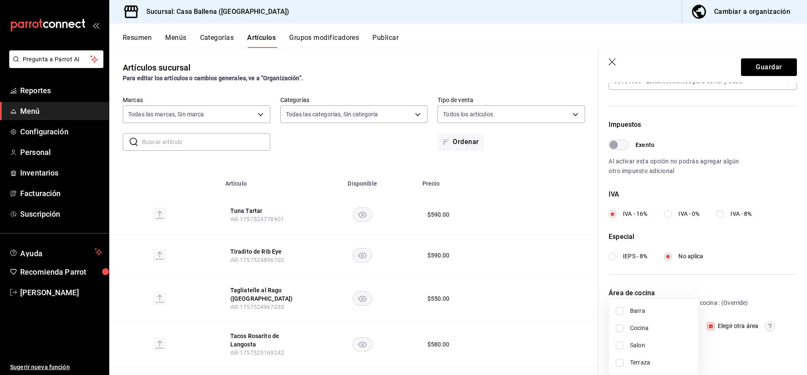
click at [612, 61] on div at bounding box center [403, 187] width 807 height 375
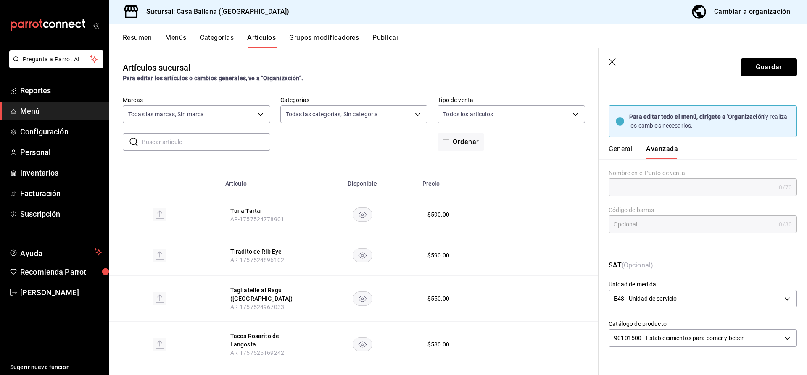
scroll to position [0, 0]
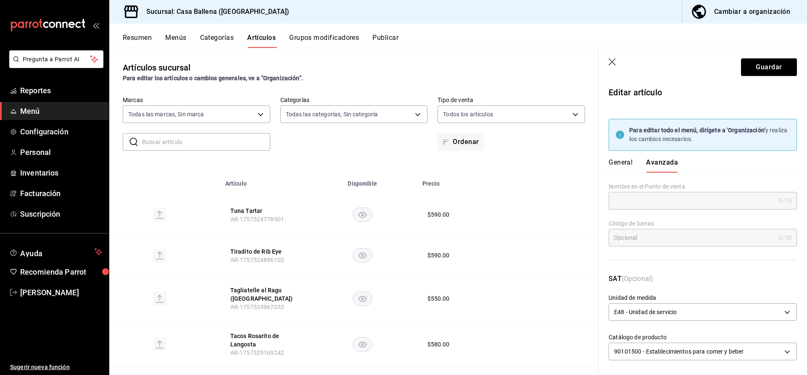
click at [615, 61] on icon "button" at bounding box center [613, 62] width 8 height 8
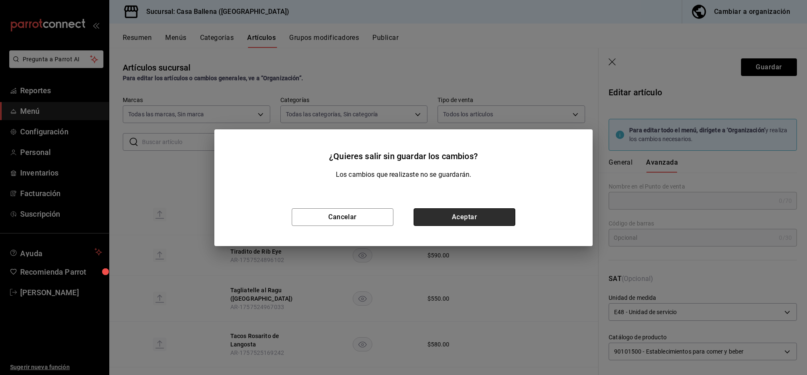
click at [435, 214] on button "Aceptar" at bounding box center [465, 218] width 102 height 18
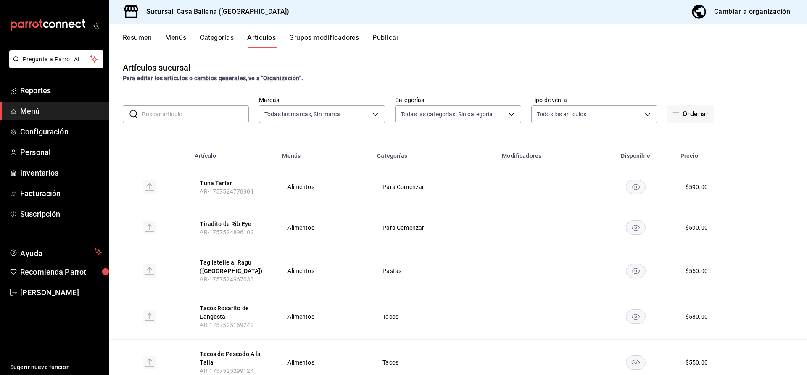
click at [38, 114] on span "Menú" at bounding box center [61, 111] width 82 height 11
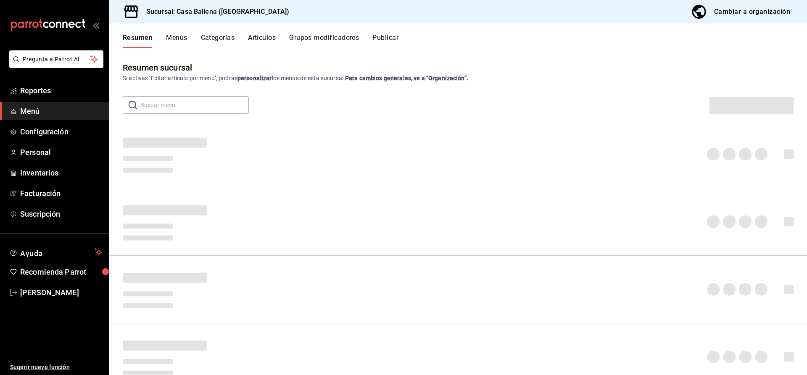
click at [176, 36] on button "Menús" at bounding box center [176, 41] width 21 height 14
